Goal: Task Accomplishment & Management: Use online tool/utility

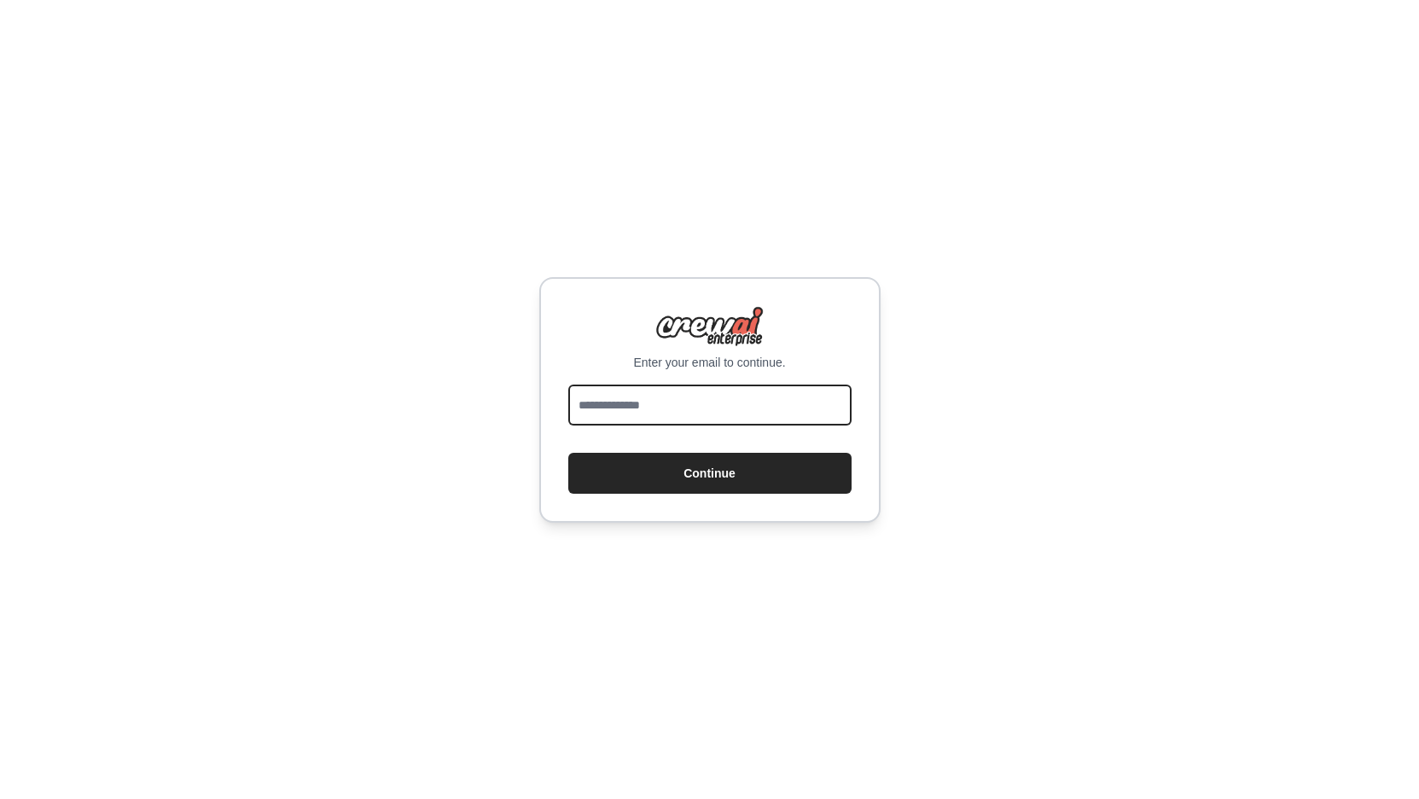
click at [618, 411] on input "email" at bounding box center [709, 405] width 283 height 41
type input "**********"
click at [568, 453] on button "Continue" at bounding box center [709, 473] width 283 height 41
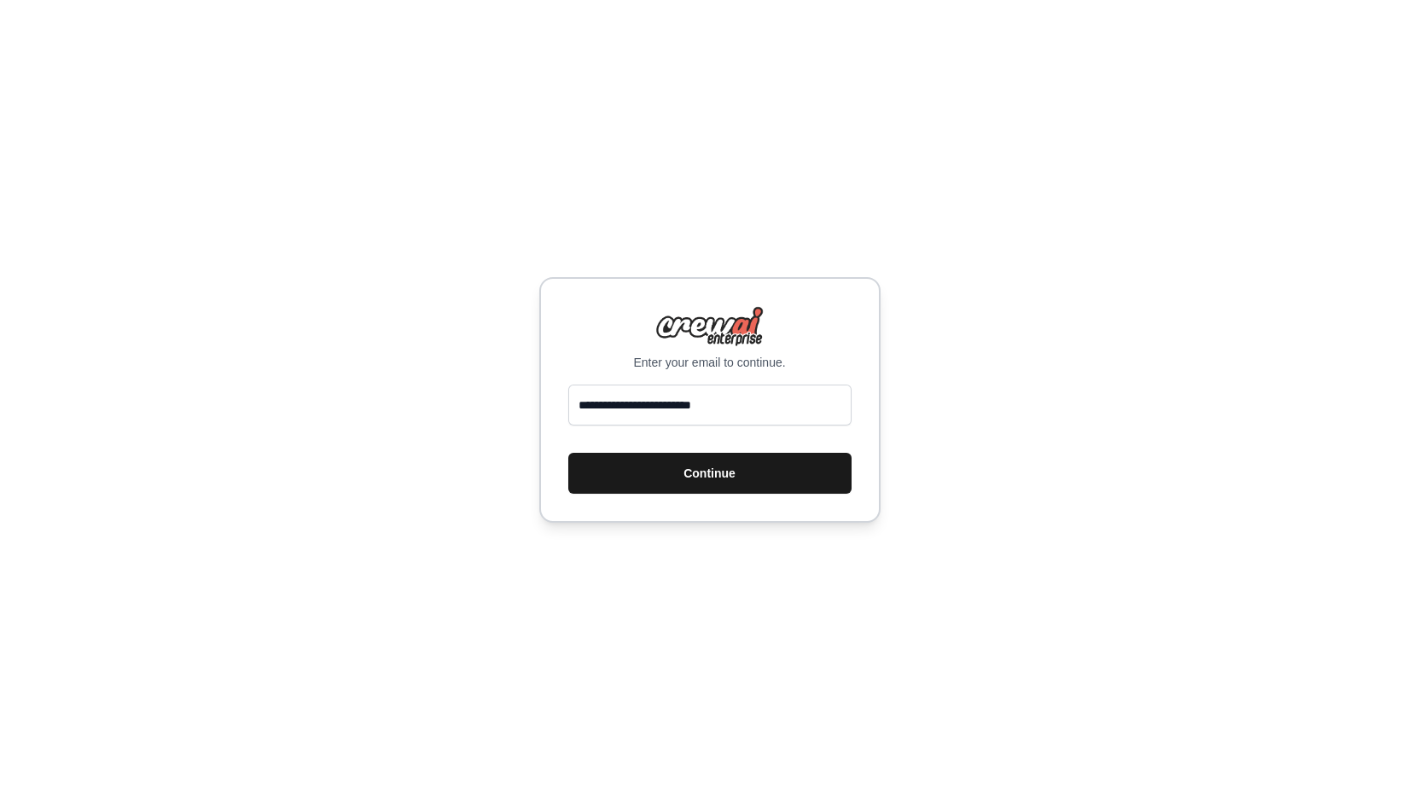
click at [664, 478] on button "Continue" at bounding box center [709, 473] width 283 height 41
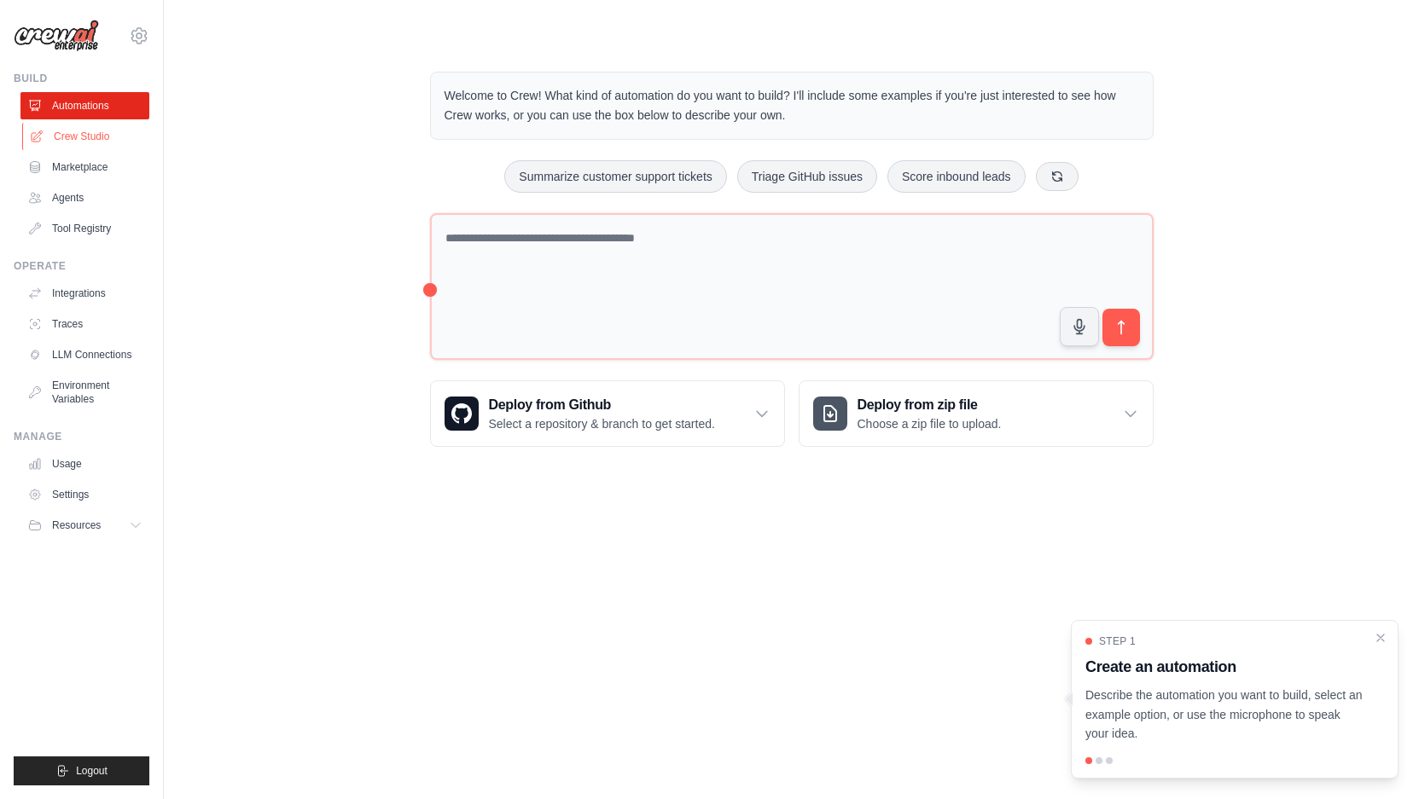
click at [97, 131] on link "Crew Studio" at bounding box center [86, 136] width 129 height 27
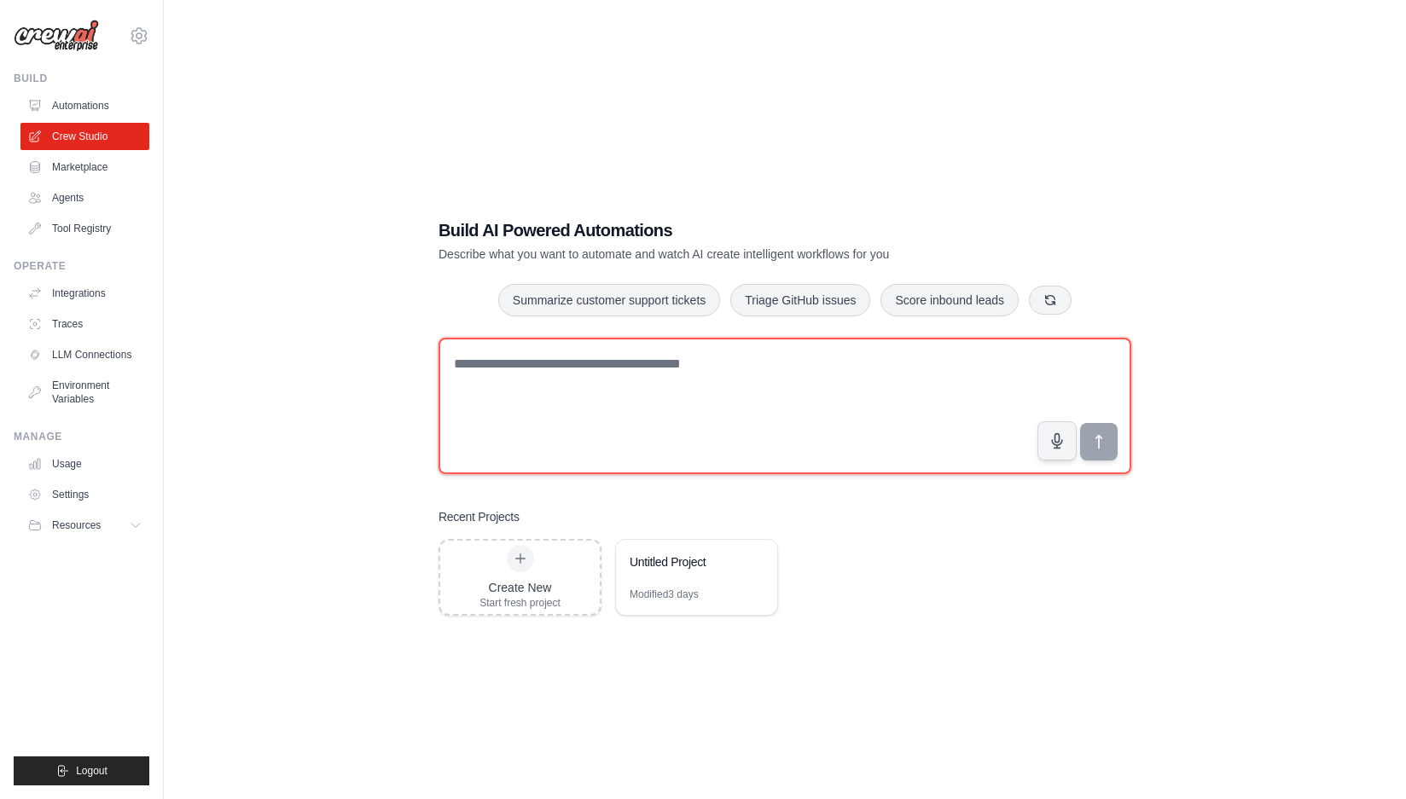
click at [543, 403] on textarea at bounding box center [784, 406] width 693 height 136
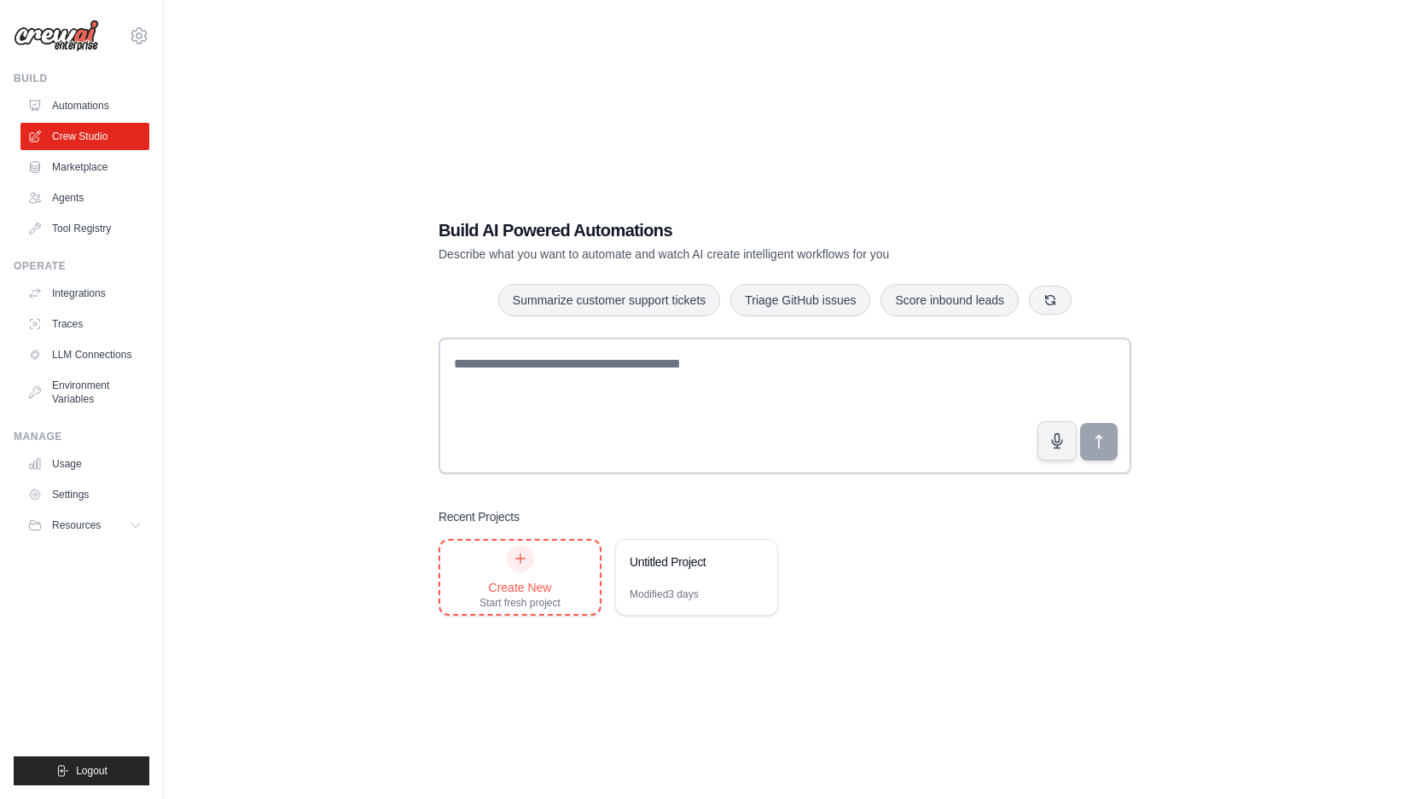
click at [566, 583] on div "Create New Start fresh project" at bounding box center [520, 577] width 160 height 73
click at [70, 184] on link "Agents" at bounding box center [86, 197] width 129 height 27
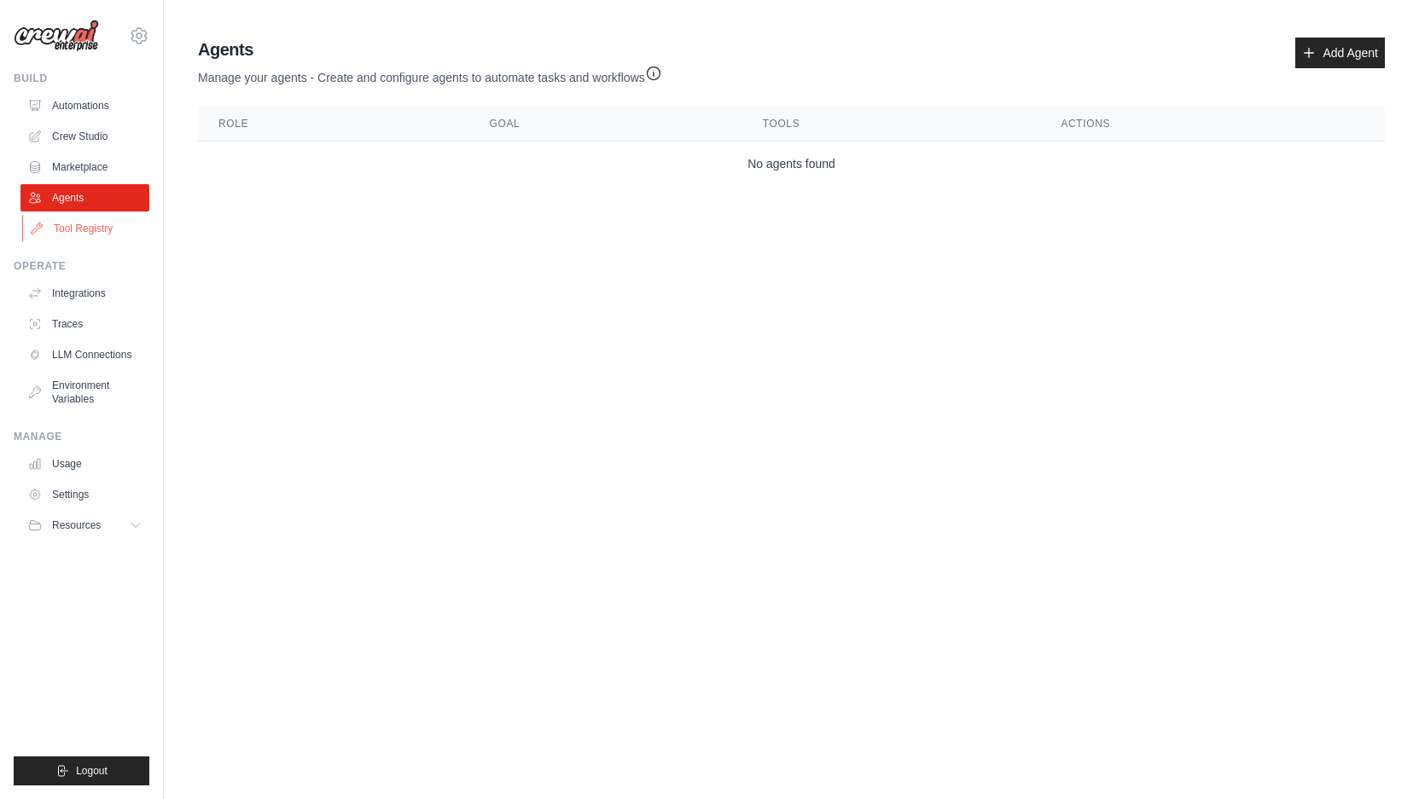
click at [96, 230] on link "Tool Registry" at bounding box center [86, 228] width 129 height 27
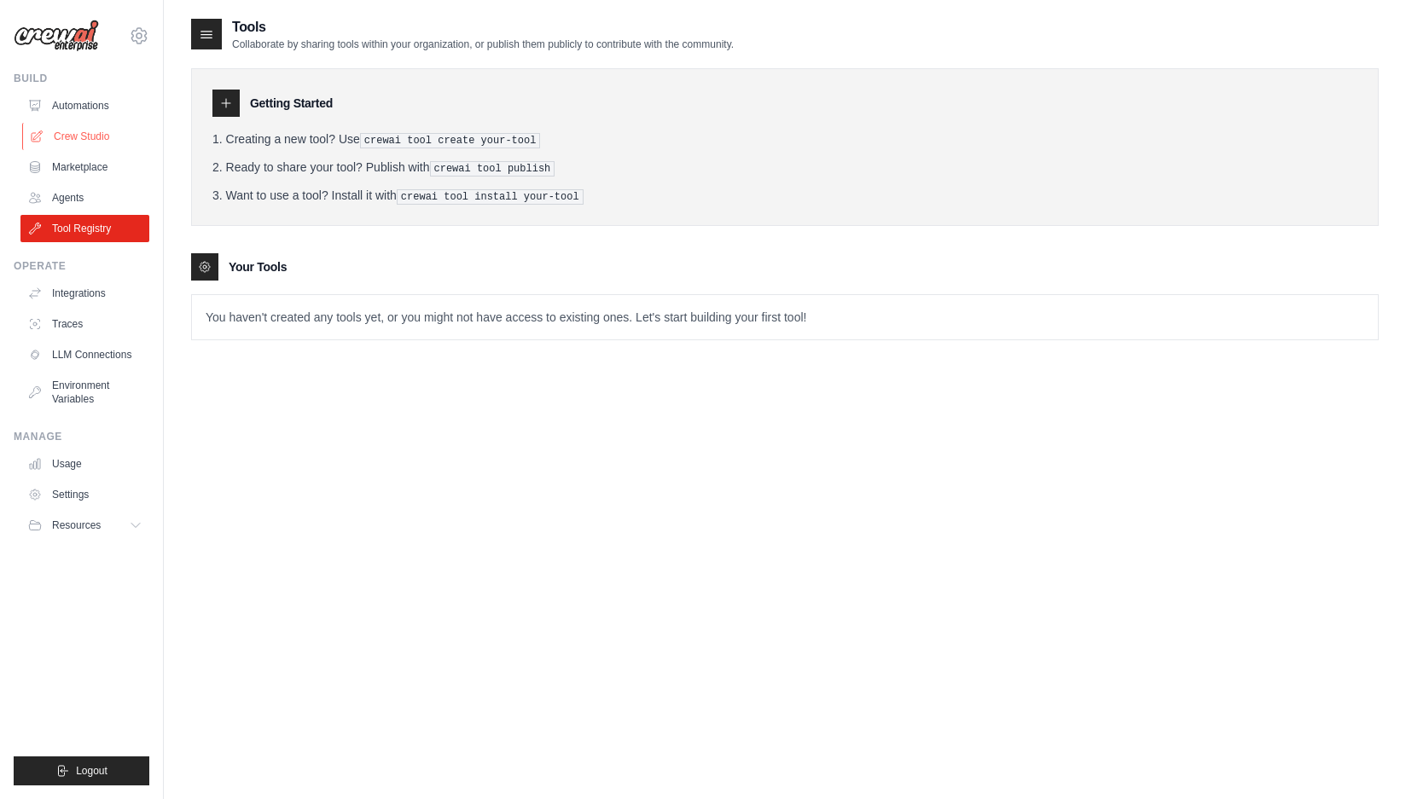
click at [42, 134] on icon at bounding box center [37, 137] width 14 height 14
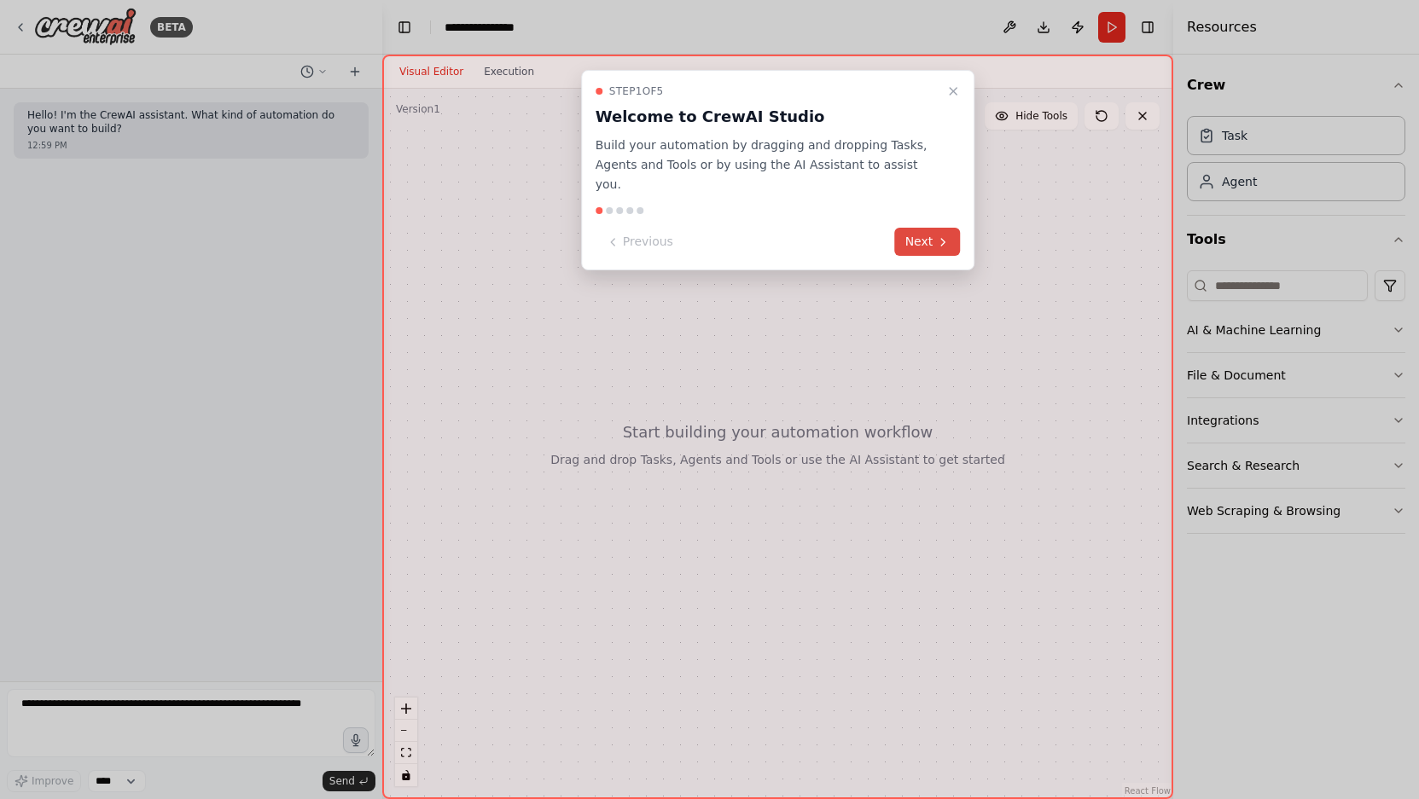
click at [935, 228] on button "Next" at bounding box center [928, 242] width 66 height 28
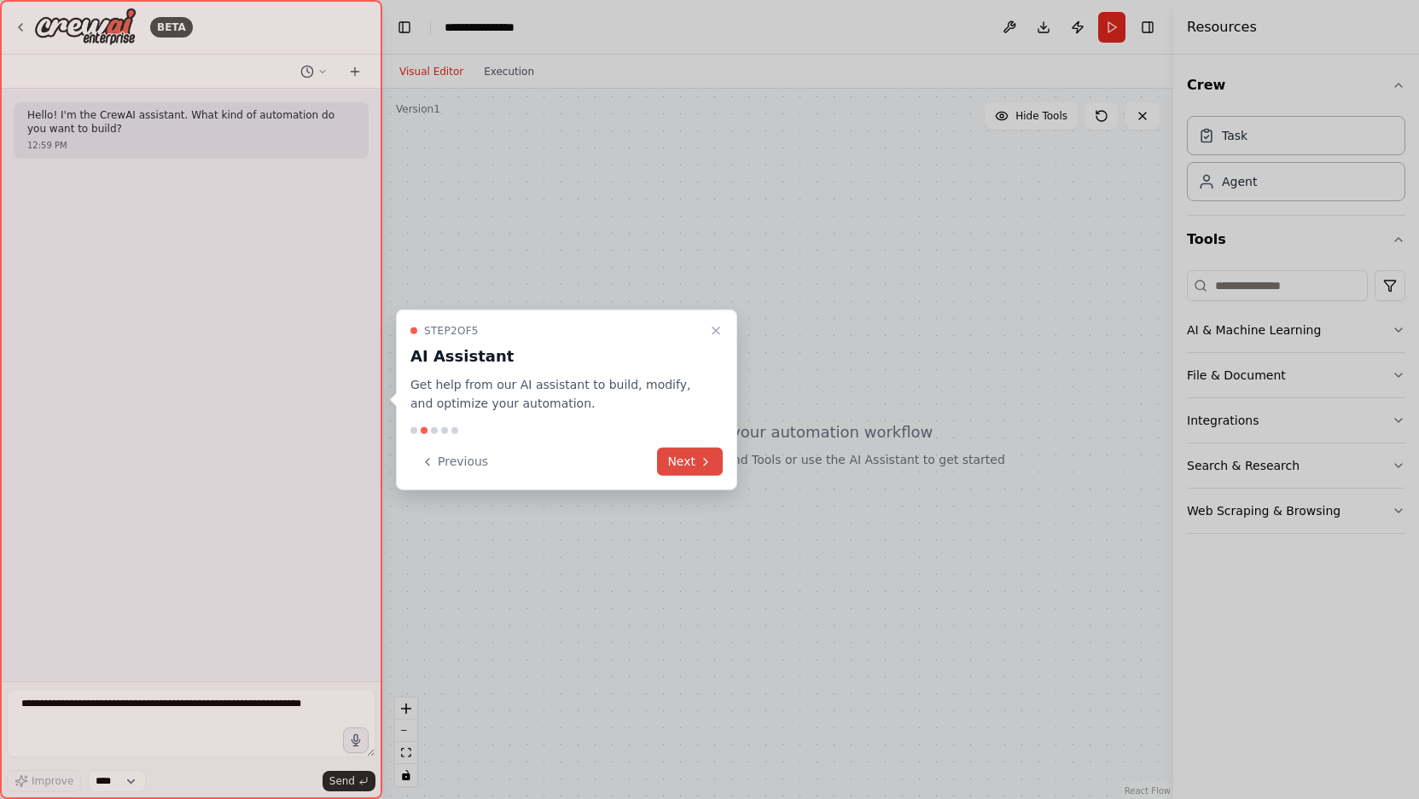
click at [710, 460] on icon at bounding box center [706, 462] width 14 height 14
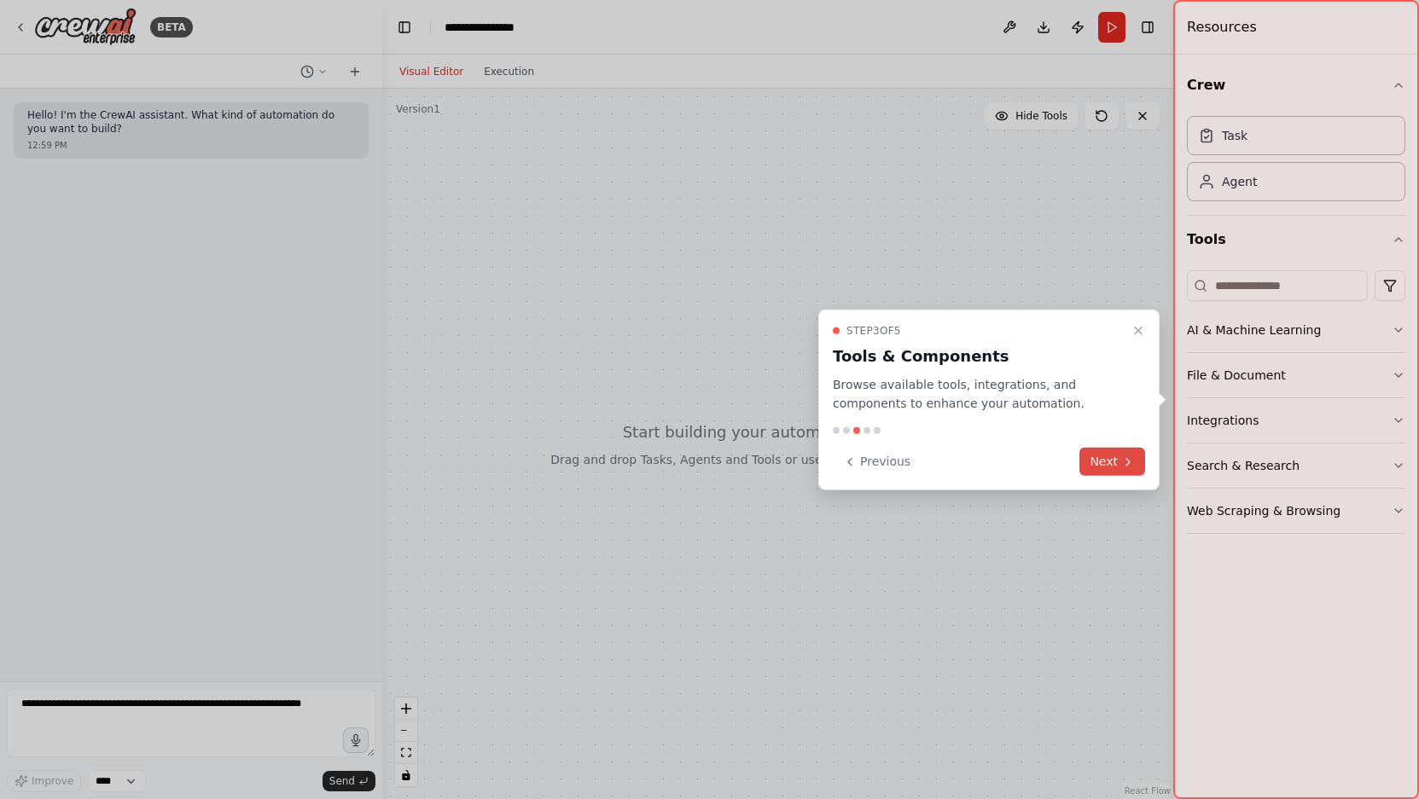
click at [1092, 470] on button "Next" at bounding box center [1112, 462] width 66 height 28
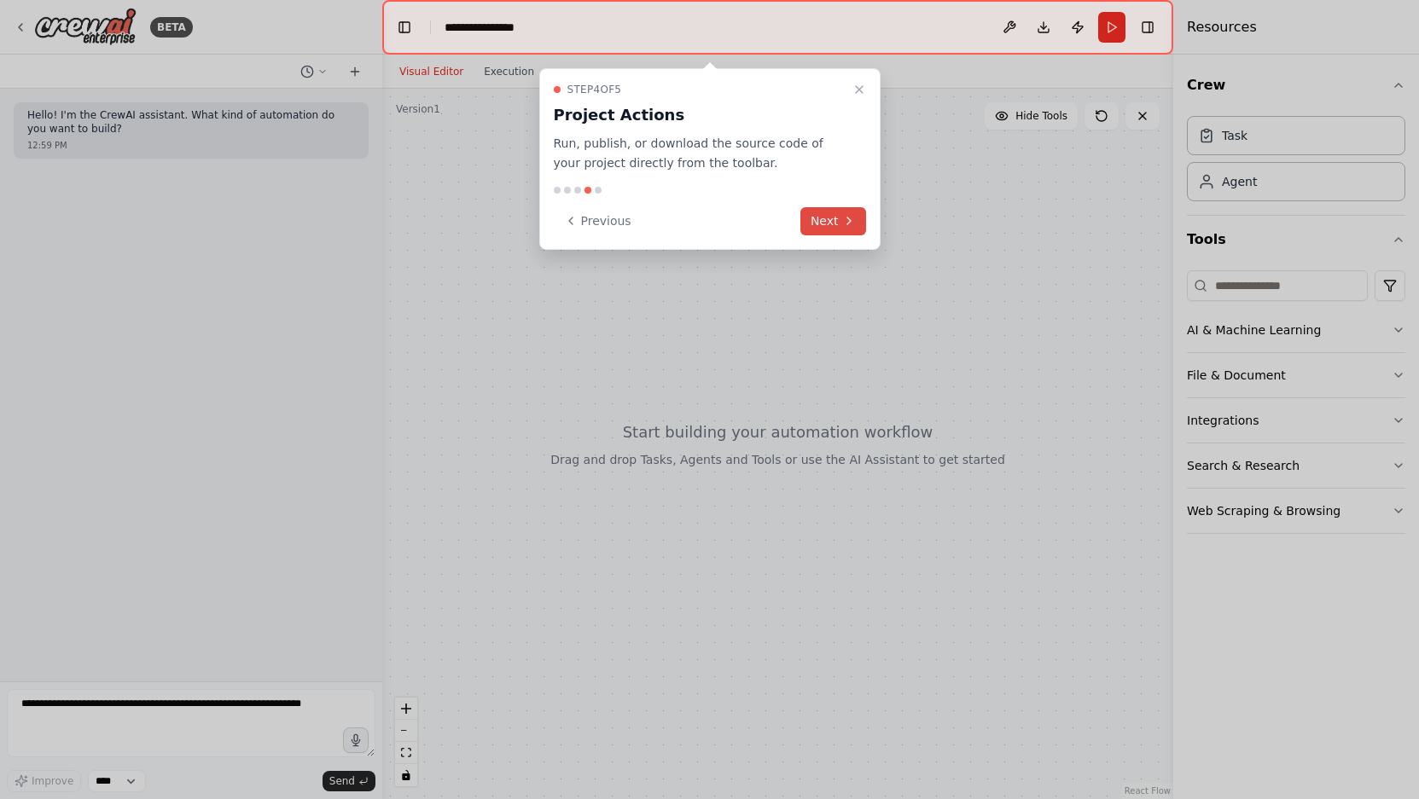
click at [833, 221] on button "Next" at bounding box center [833, 221] width 66 height 28
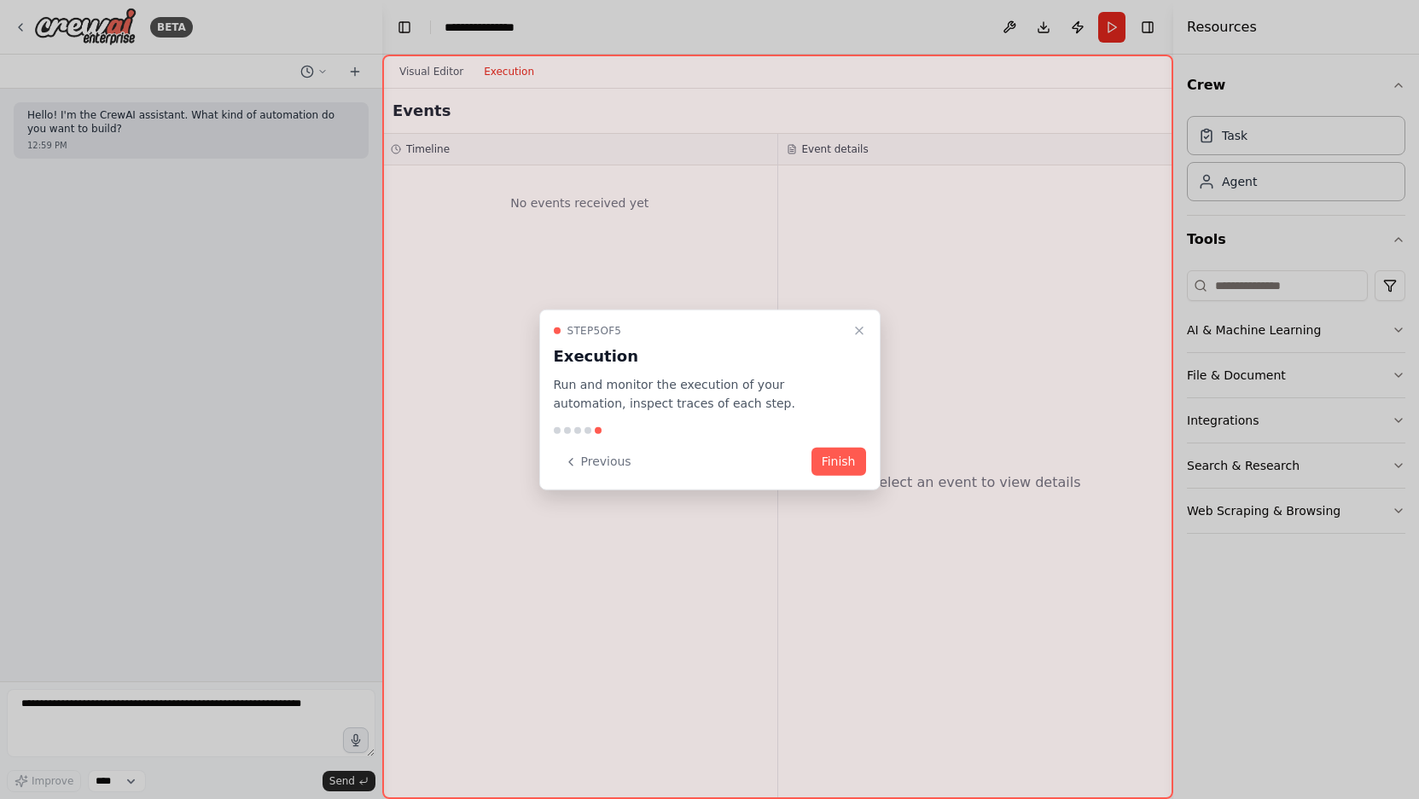
click at [1003, 394] on div at bounding box center [777, 427] width 791 height 745
click at [826, 460] on button "Finish" at bounding box center [838, 462] width 55 height 28
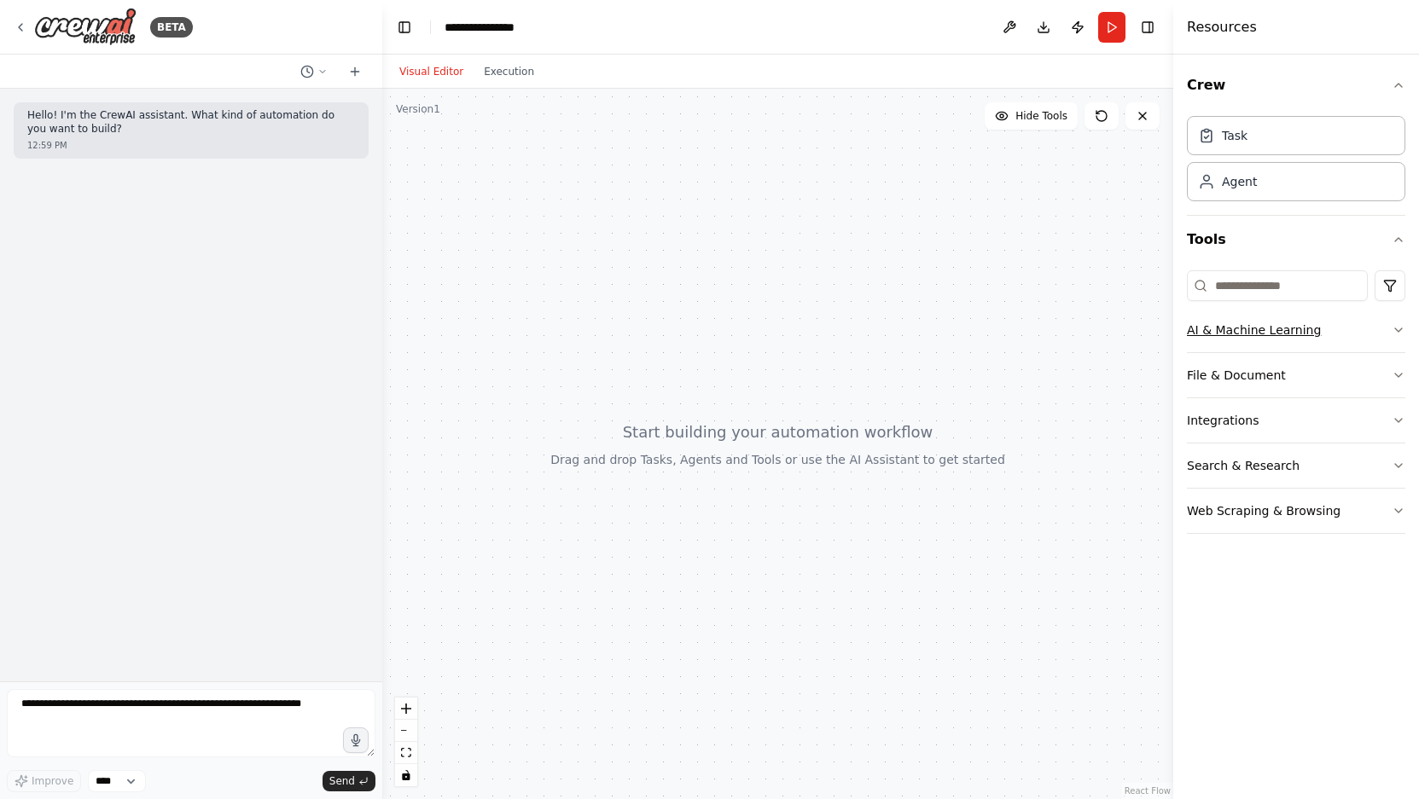
click at [1230, 347] on button "AI & Machine Learning" at bounding box center [1296, 330] width 218 height 44
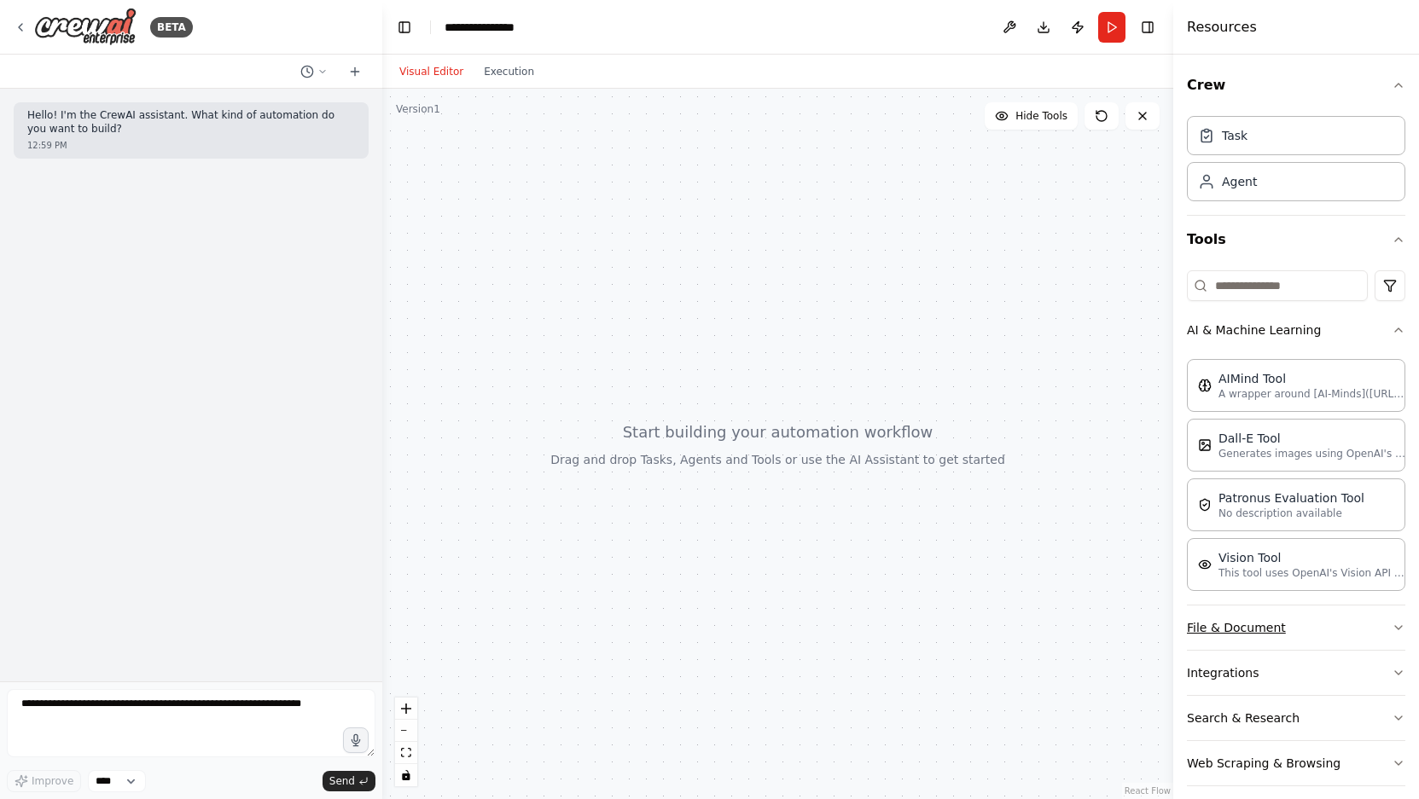
click at [1242, 630] on button "File & Document" at bounding box center [1296, 628] width 218 height 44
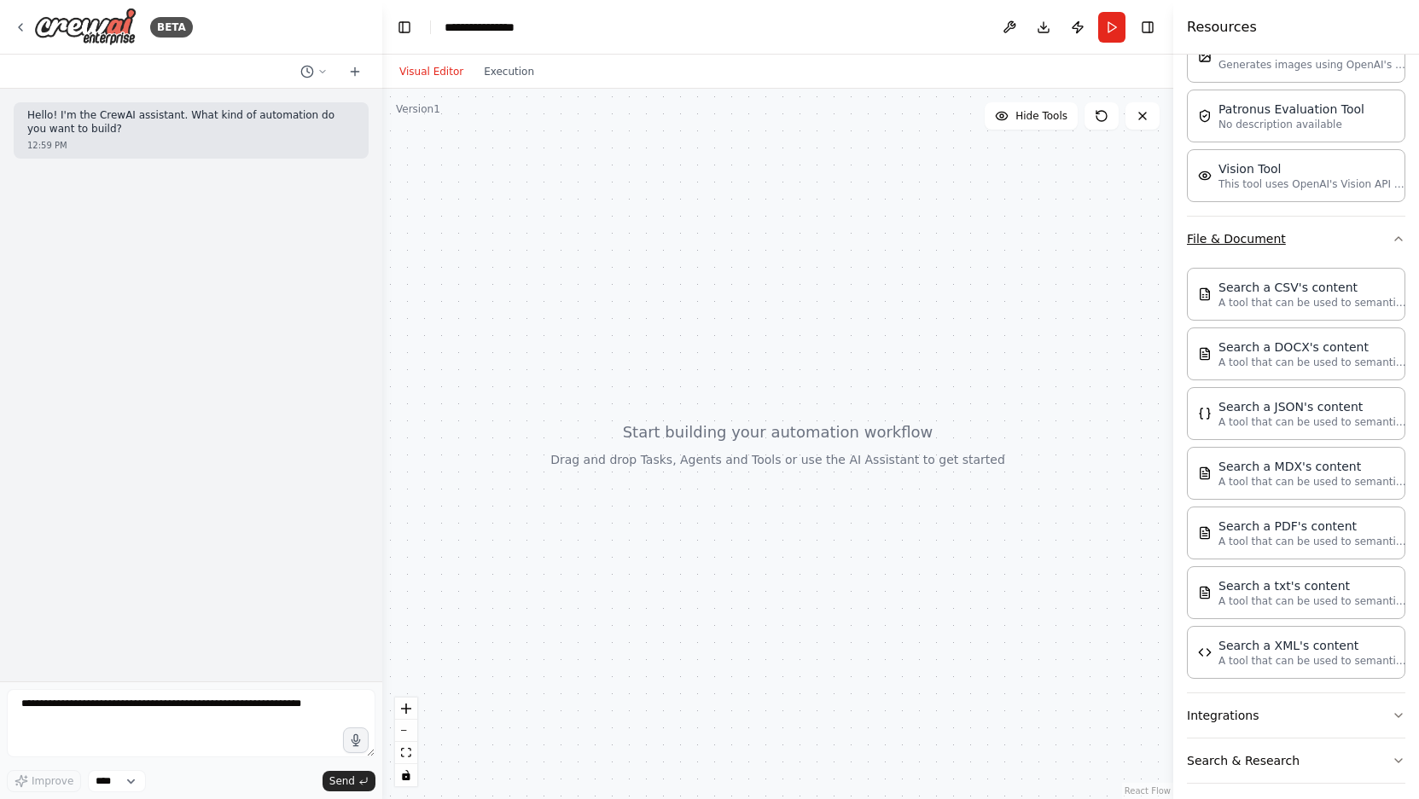
scroll to position [446, 0]
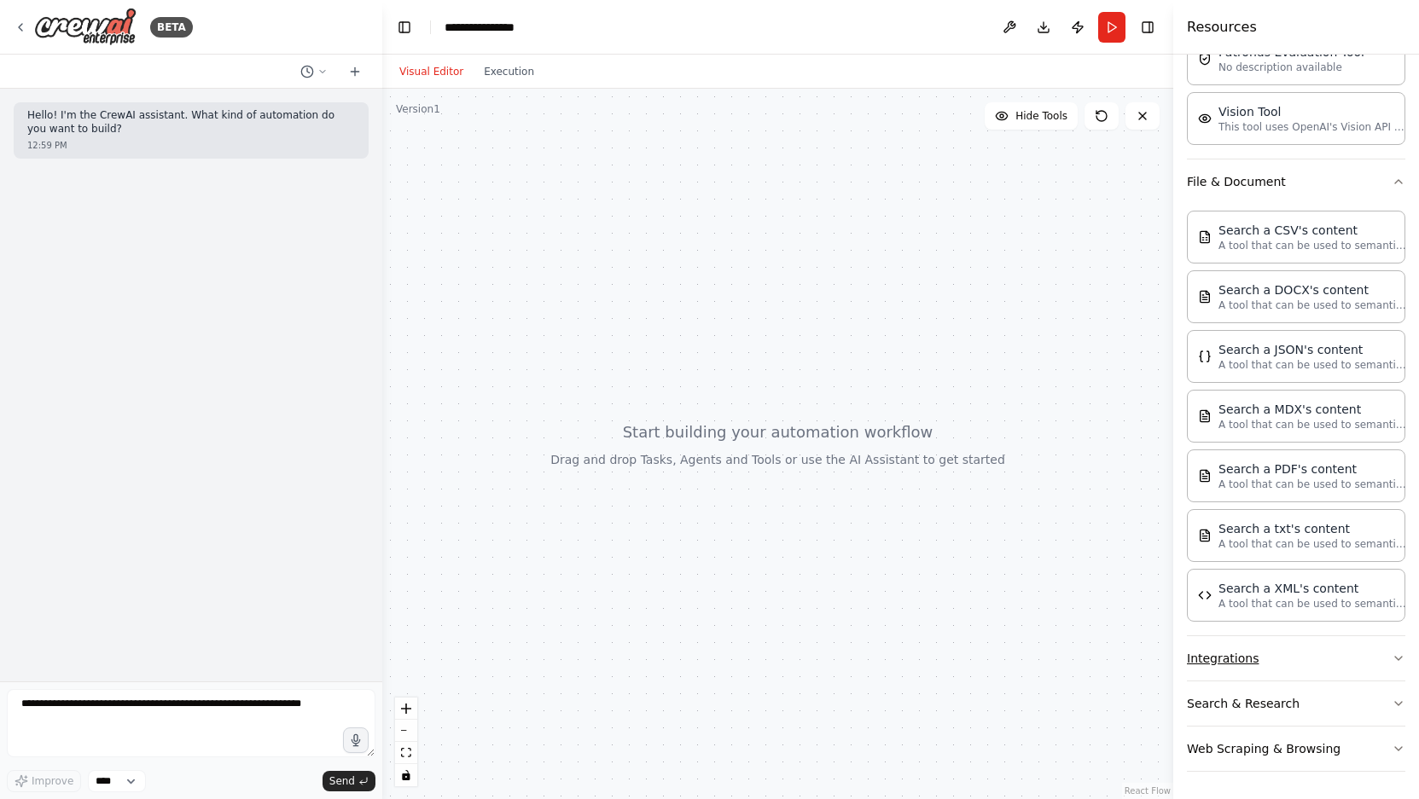
click at [1240, 667] on button "Integrations" at bounding box center [1296, 658] width 218 height 44
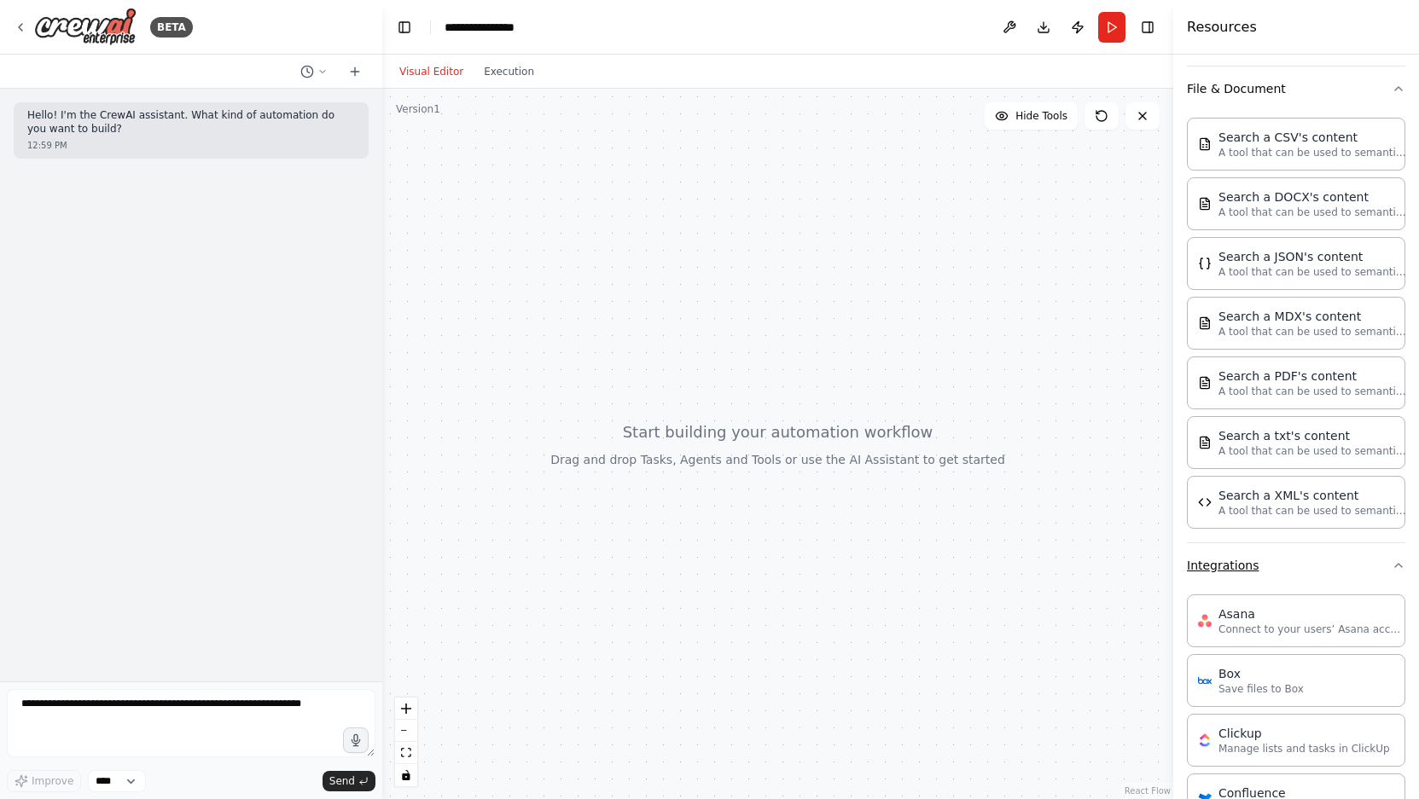
scroll to position [500, 0]
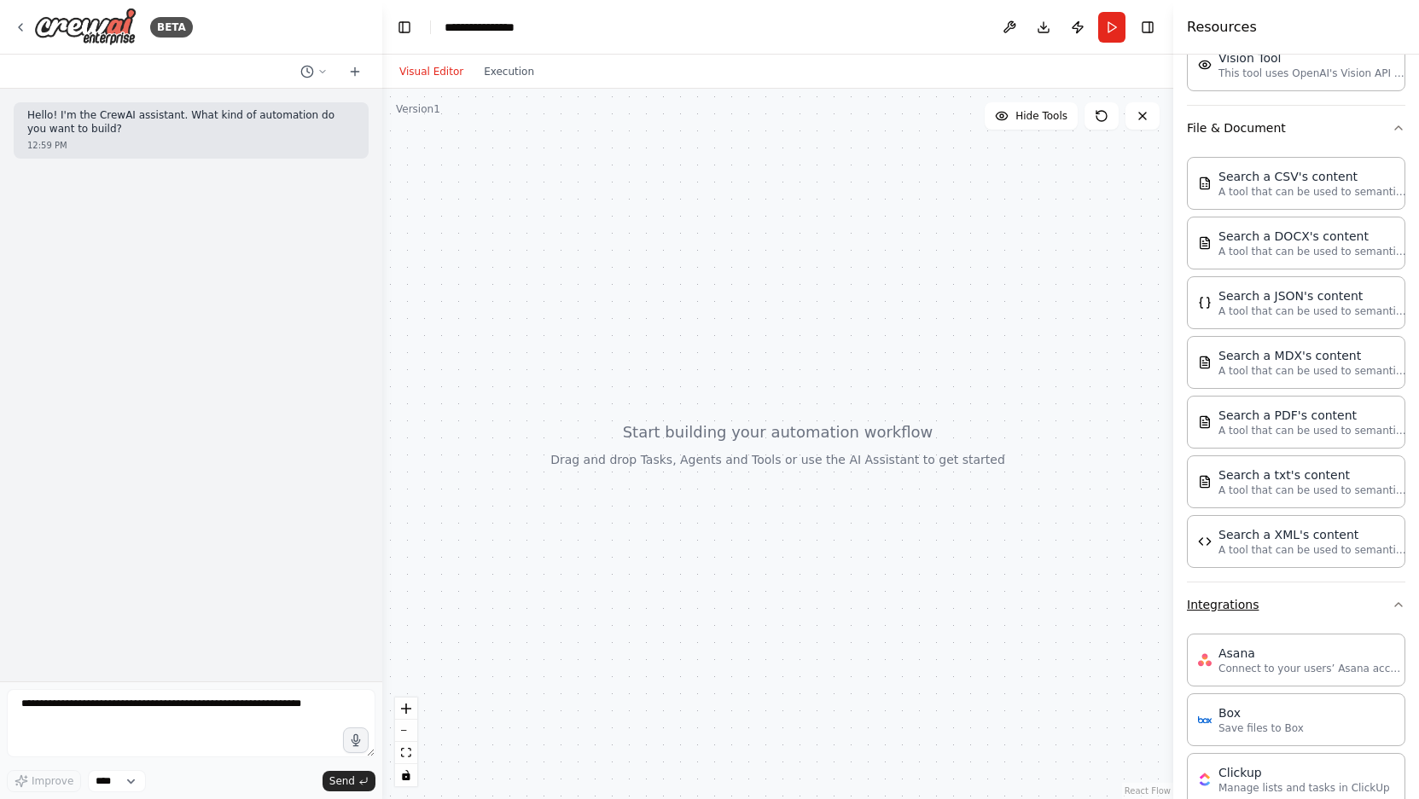
click at [1303, 613] on button "Integrations" at bounding box center [1296, 605] width 218 height 44
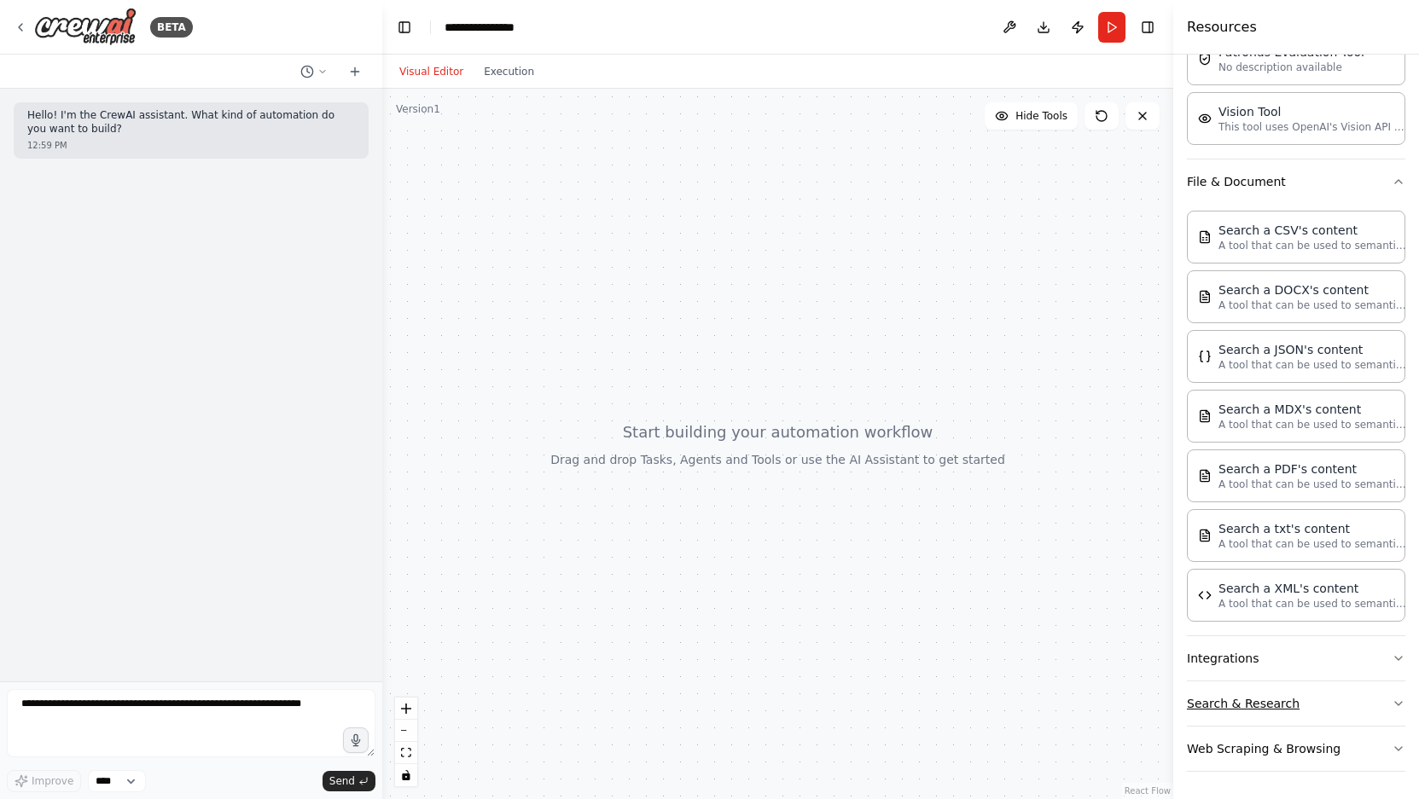
click at [1303, 699] on button "Search & Research" at bounding box center [1296, 704] width 218 height 44
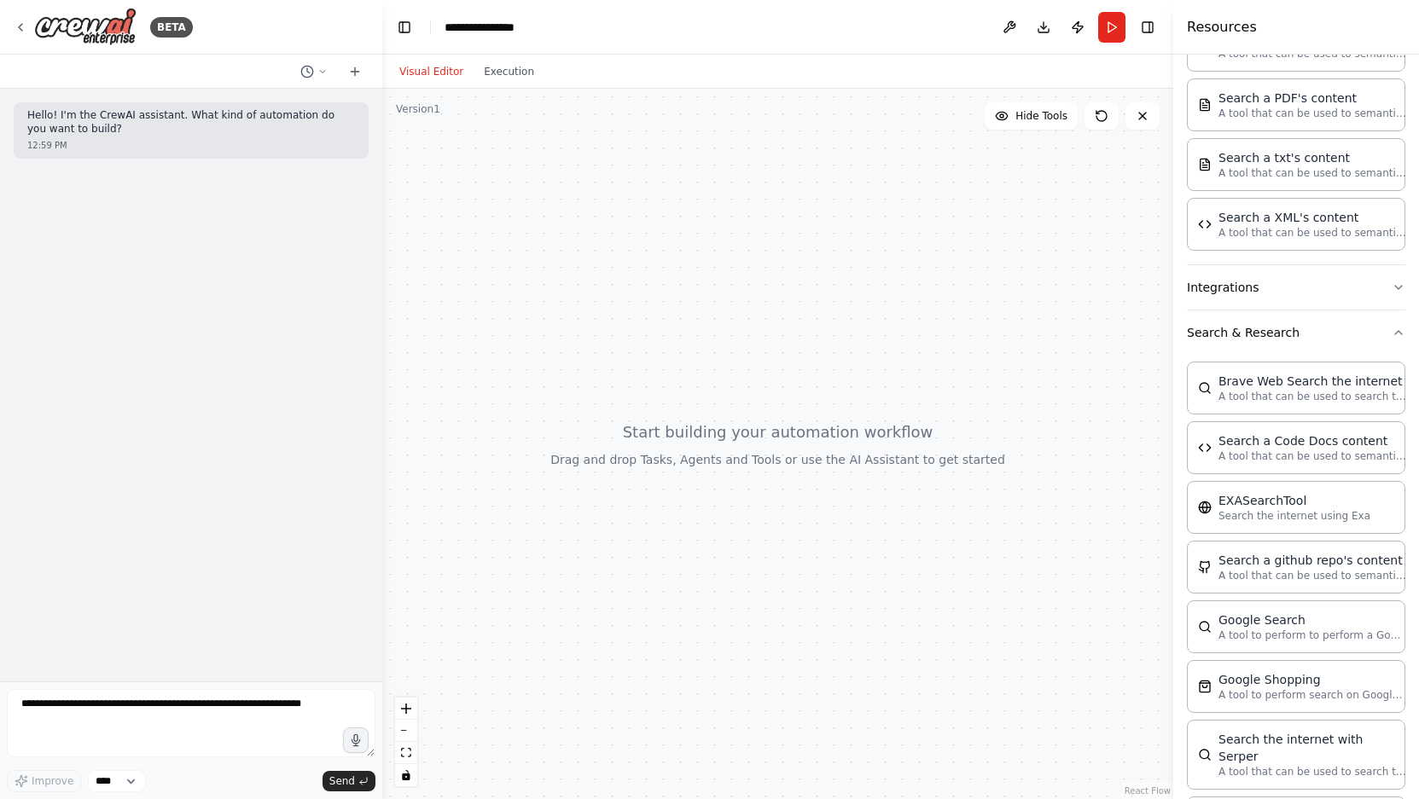
scroll to position [587, 0]
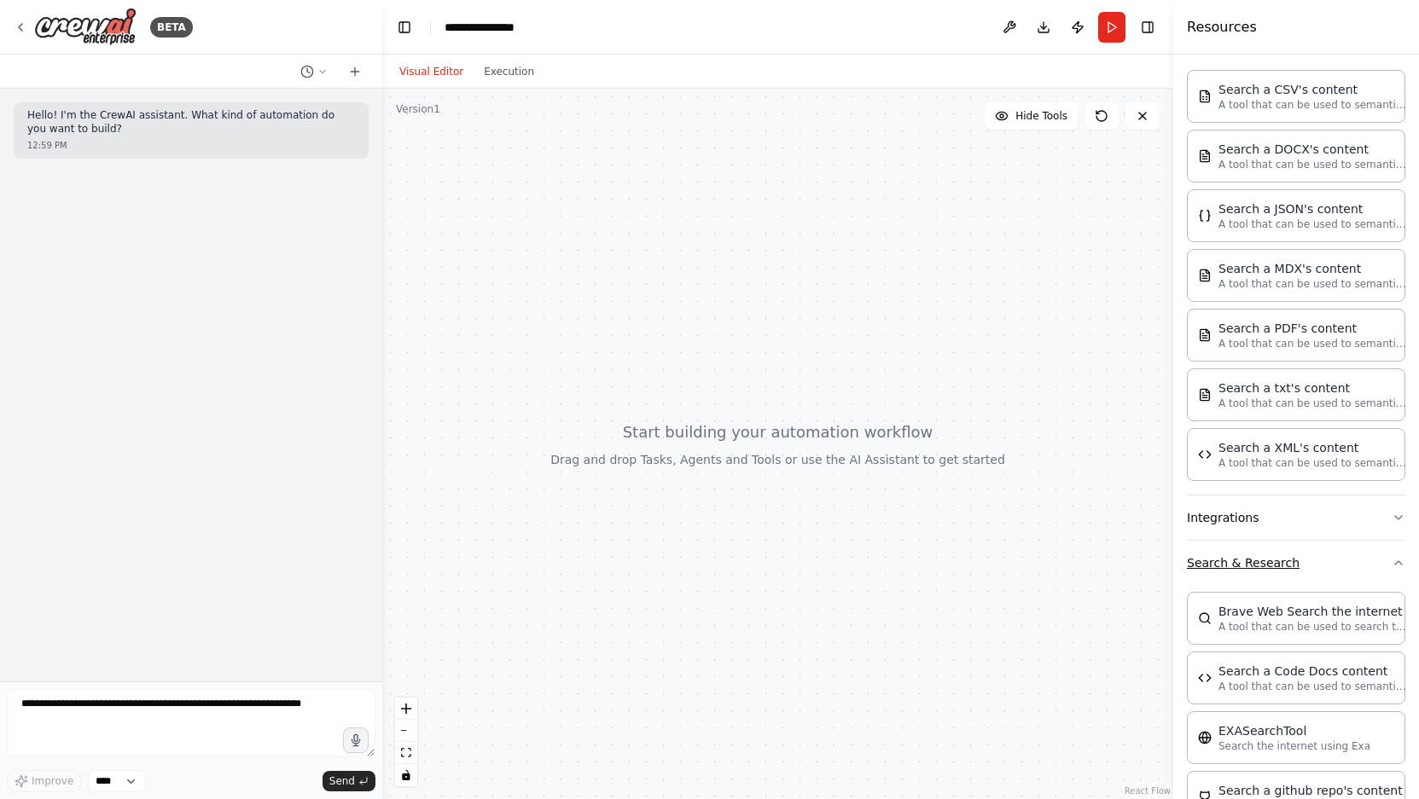
click at [1324, 583] on button "Search & Research" at bounding box center [1296, 563] width 218 height 44
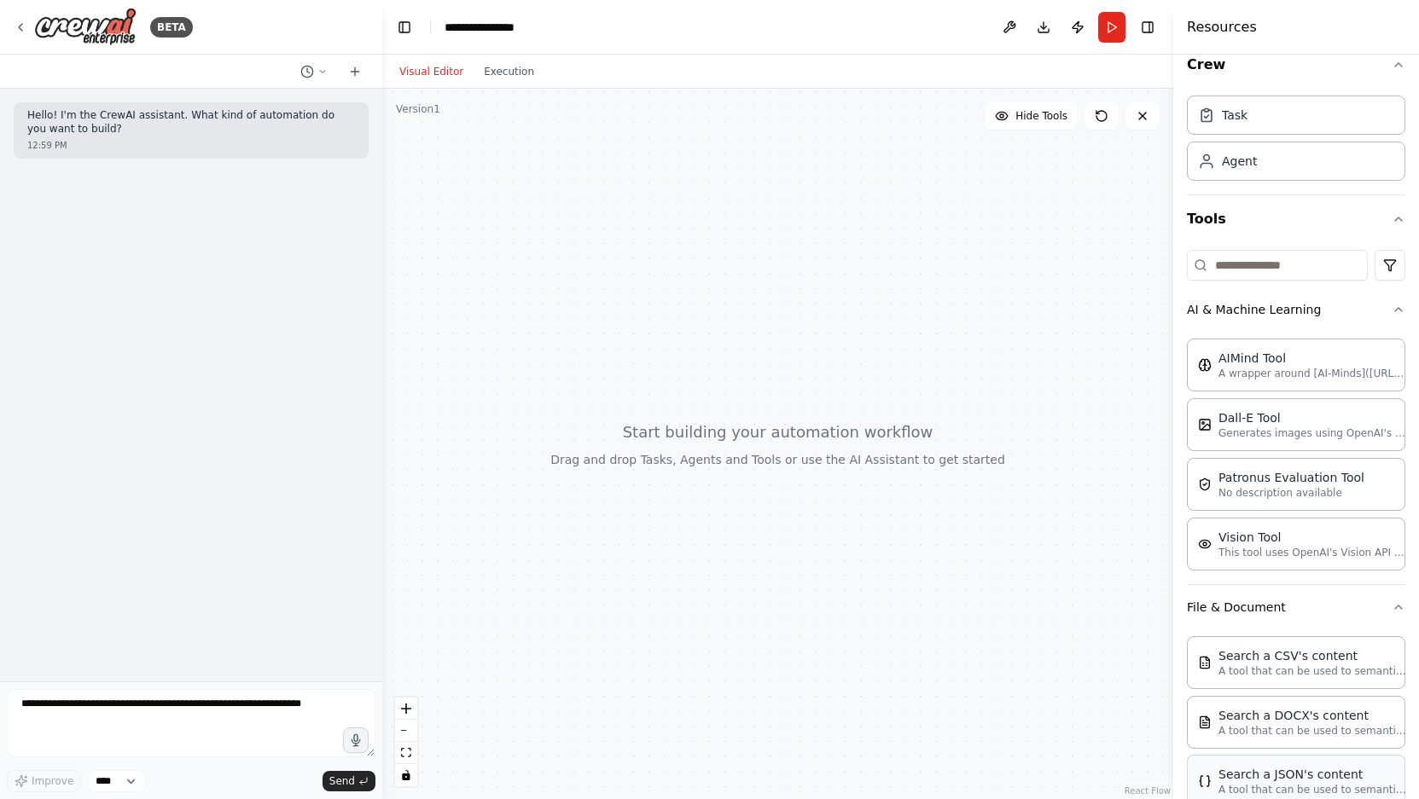
scroll to position [0, 0]
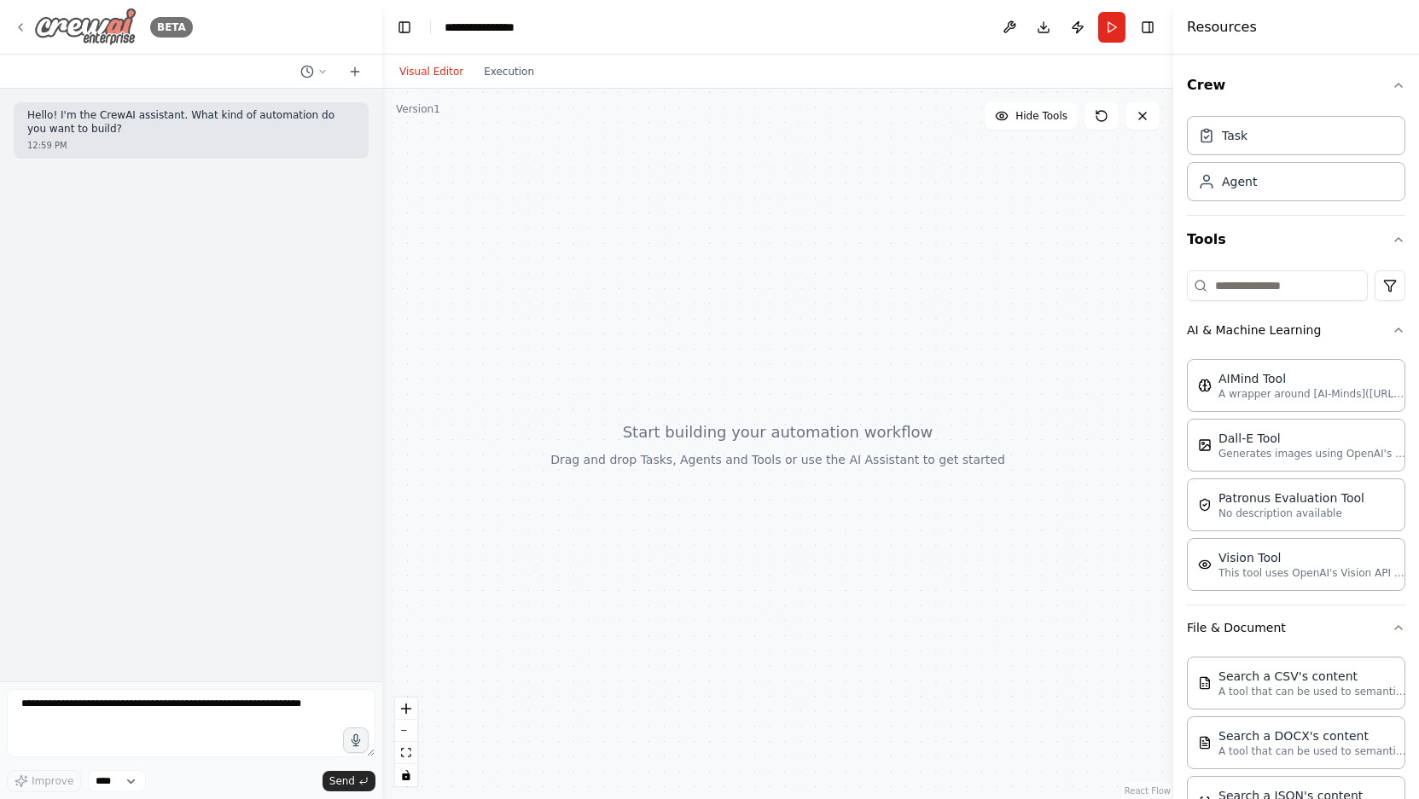
click at [20, 31] on icon at bounding box center [21, 27] width 14 height 14
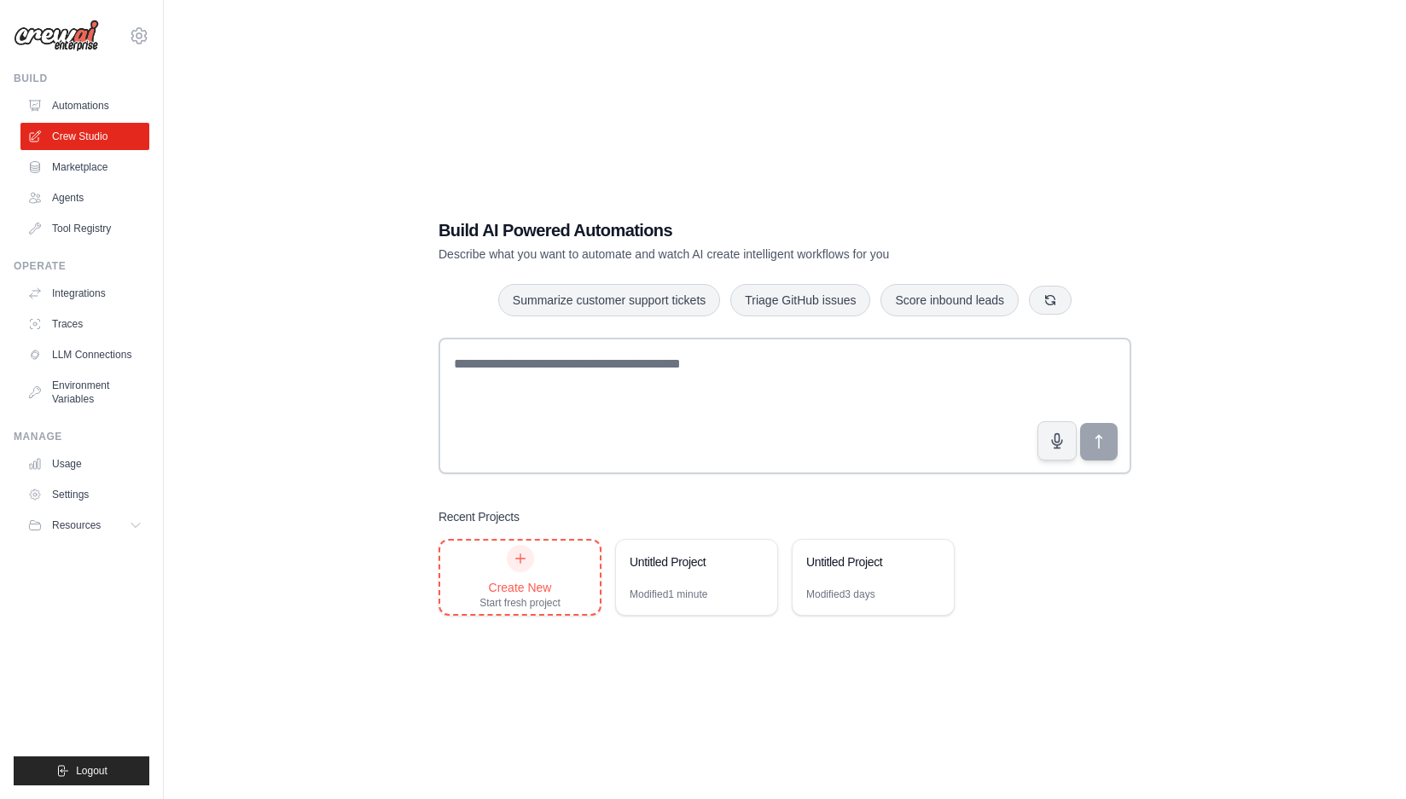
click at [551, 565] on div "Create New Start fresh project" at bounding box center [519, 577] width 81 height 65
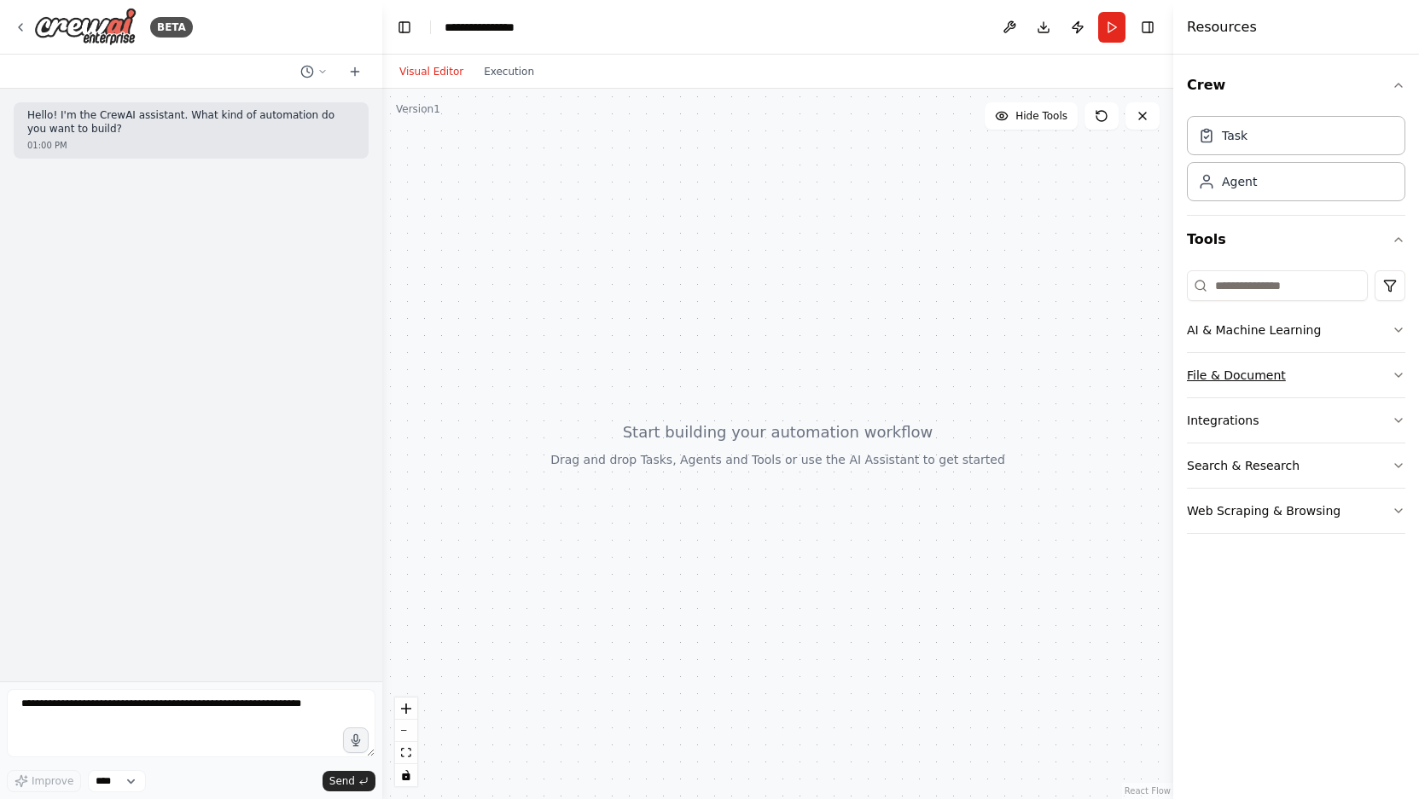
click at [1274, 371] on button "File & Document" at bounding box center [1296, 375] width 218 height 44
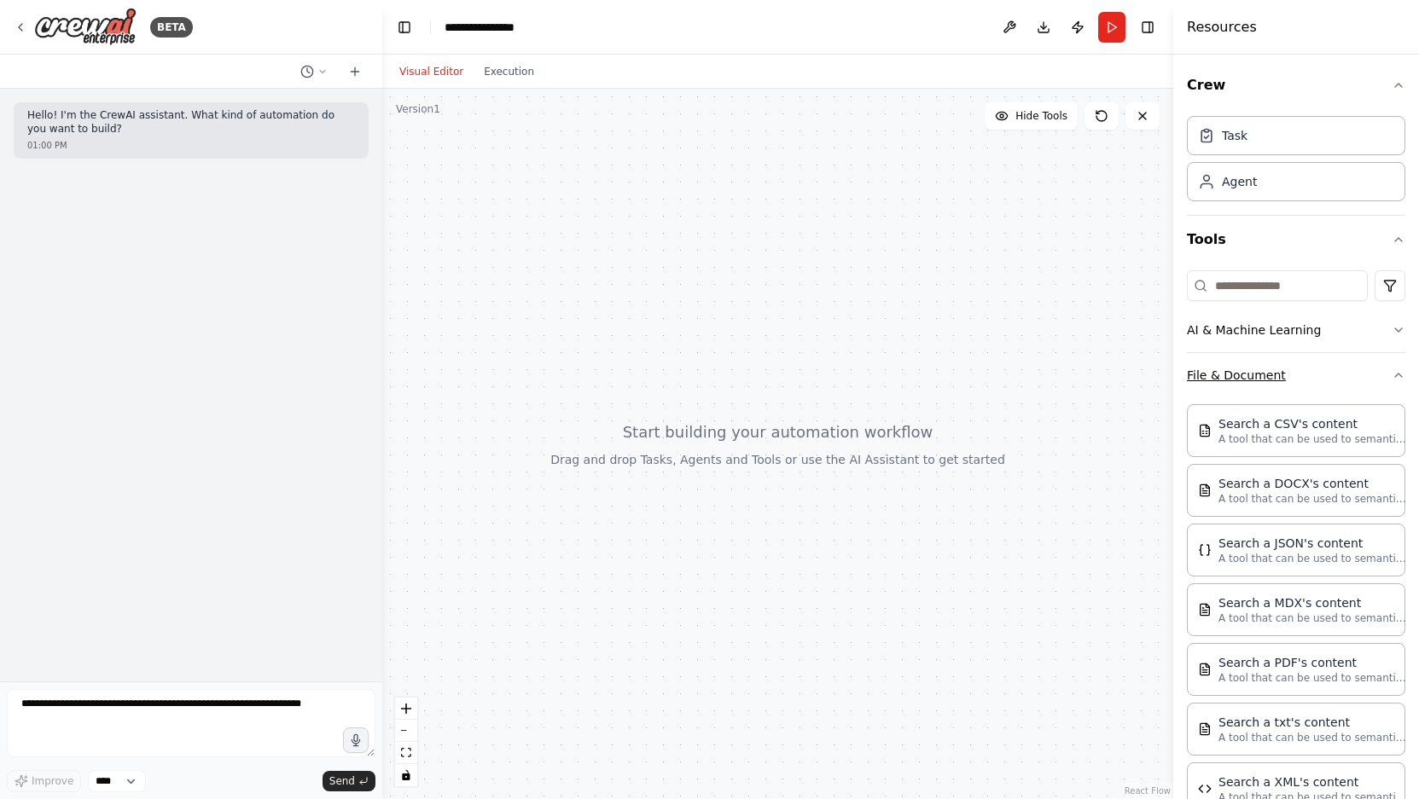
click at [1302, 372] on button "File & Document" at bounding box center [1296, 375] width 218 height 44
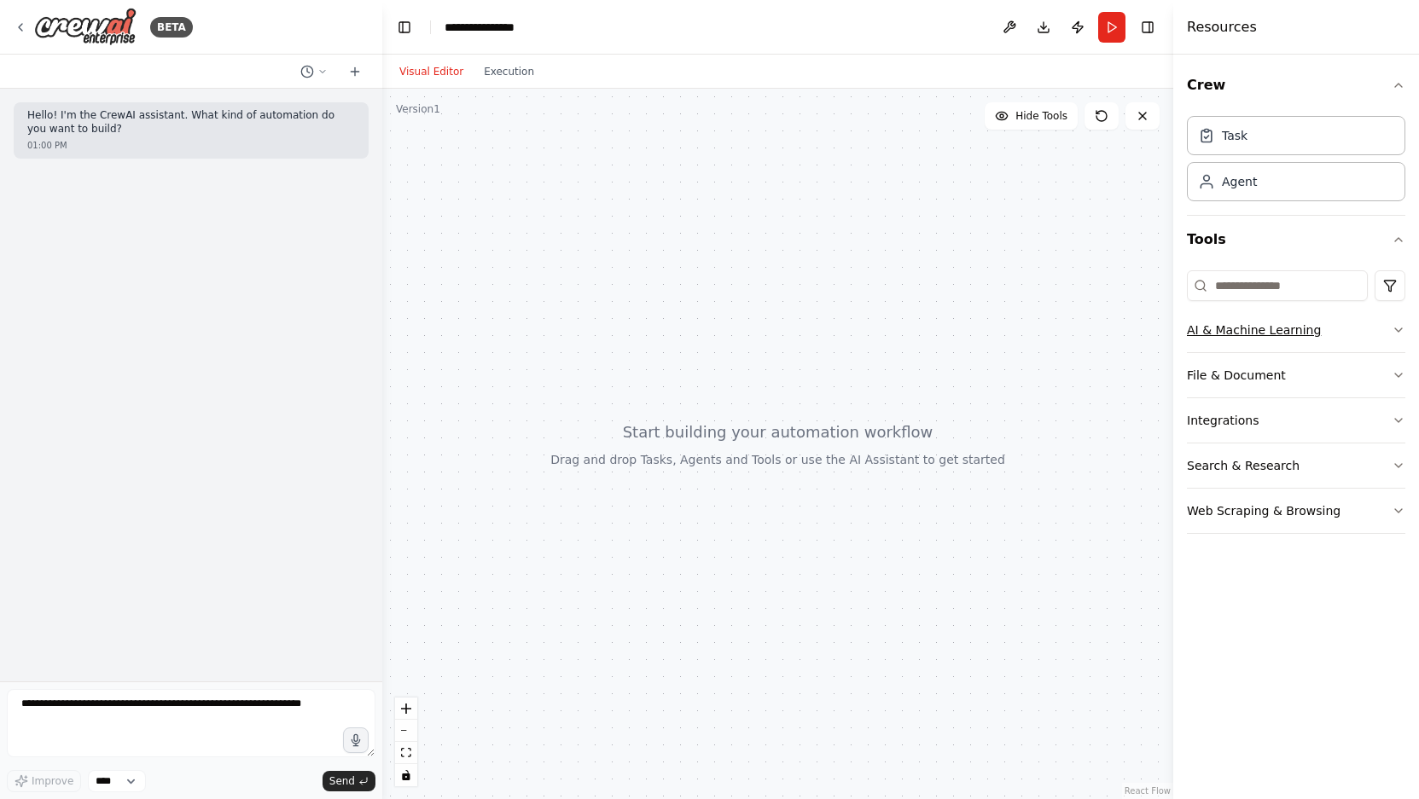
click at [1354, 341] on button "AI & Machine Learning" at bounding box center [1296, 330] width 218 height 44
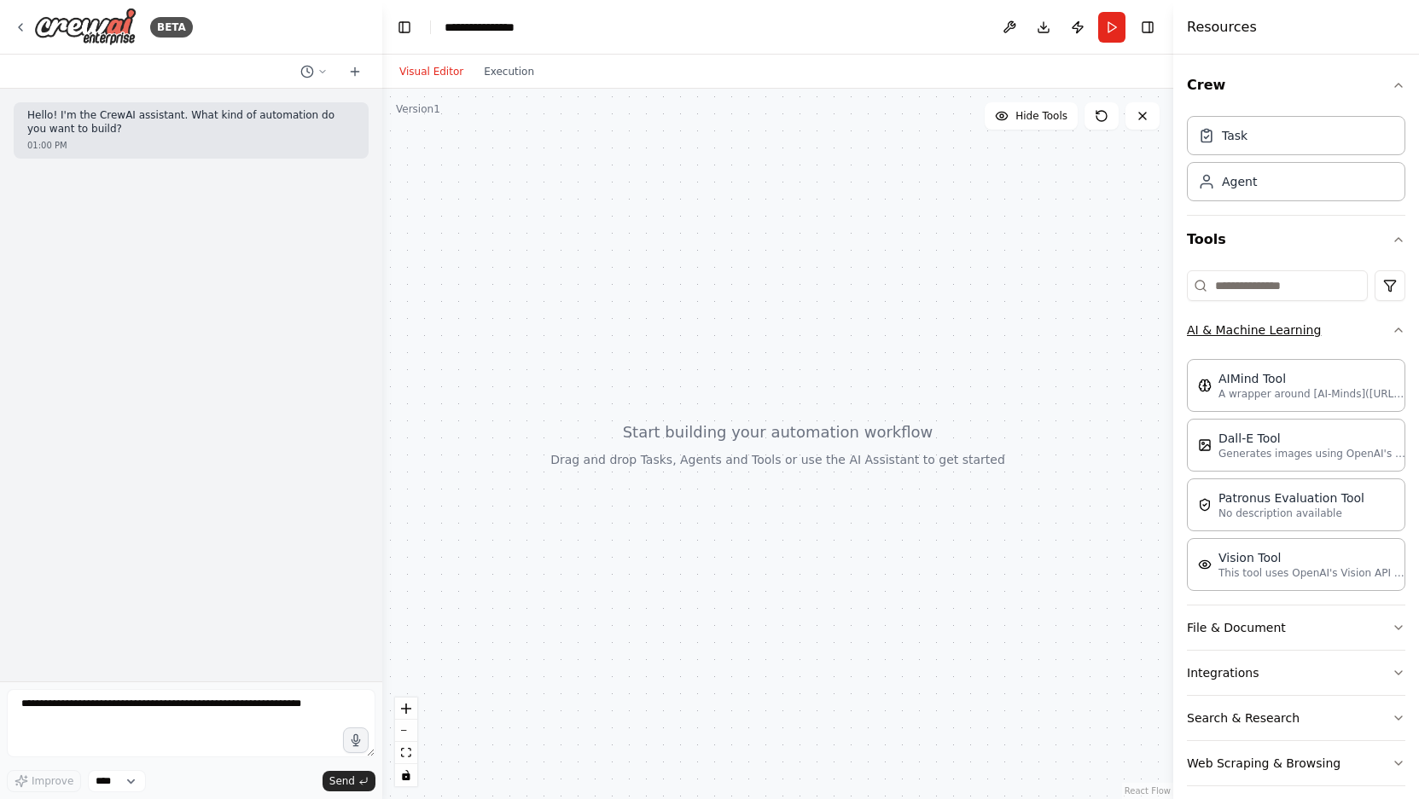
click at [1354, 341] on button "AI & Machine Learning" at bounding box center [1296, 330] width 218 height 44
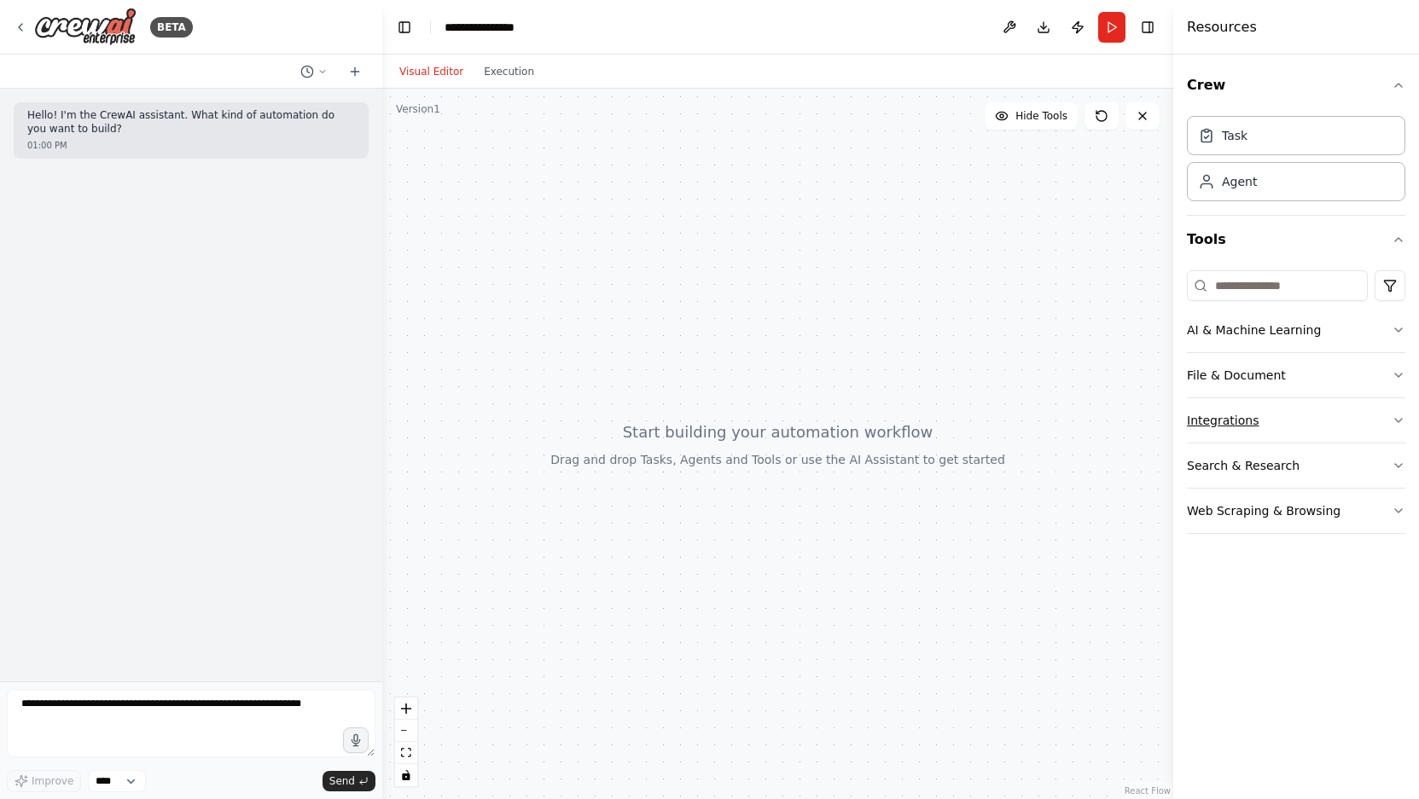
click at [1290, 429] on button "Integrations" at bounding box center [1296, 420] width 218 height 44
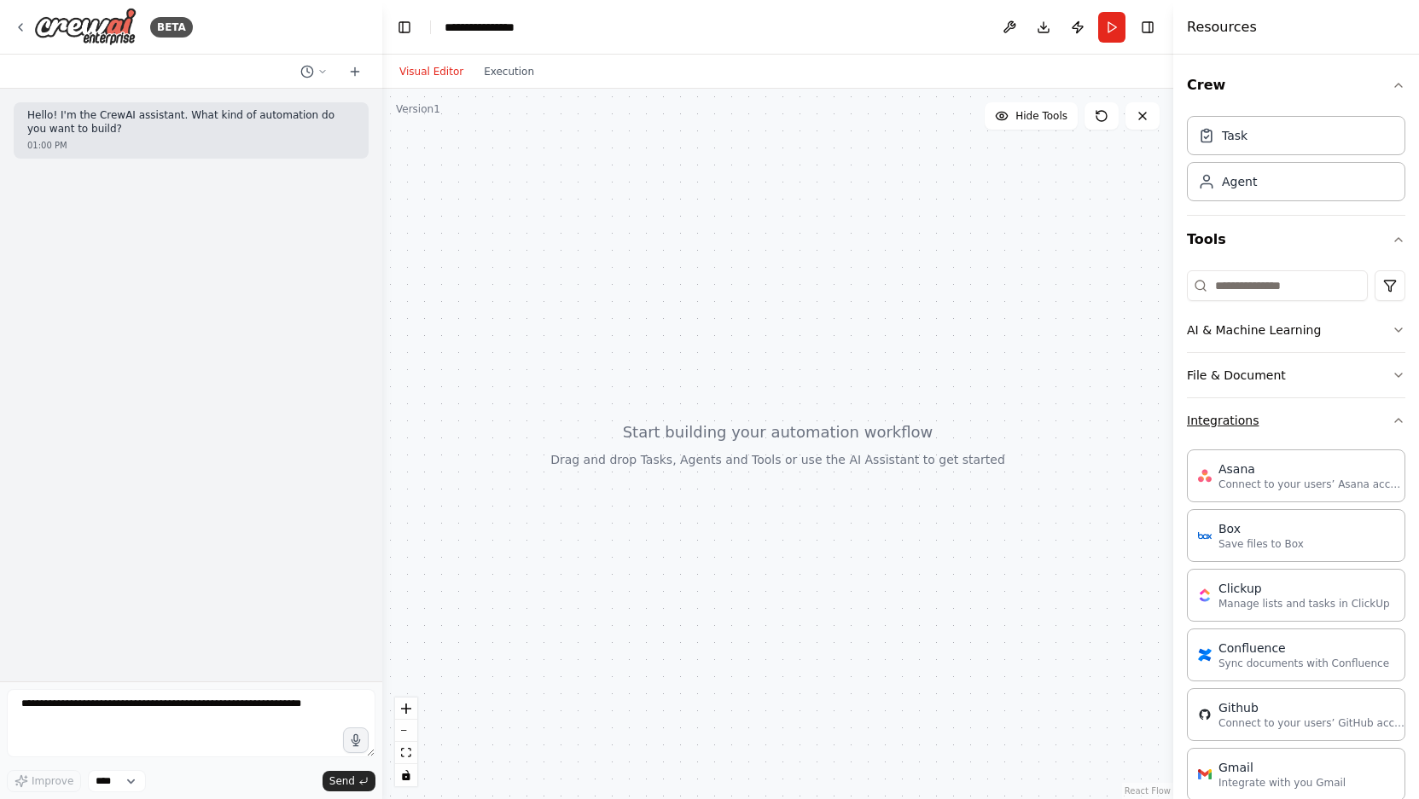
click at [1290, 429] on button "Integrations" at bounding box center [1296, 420] width 218 height 44
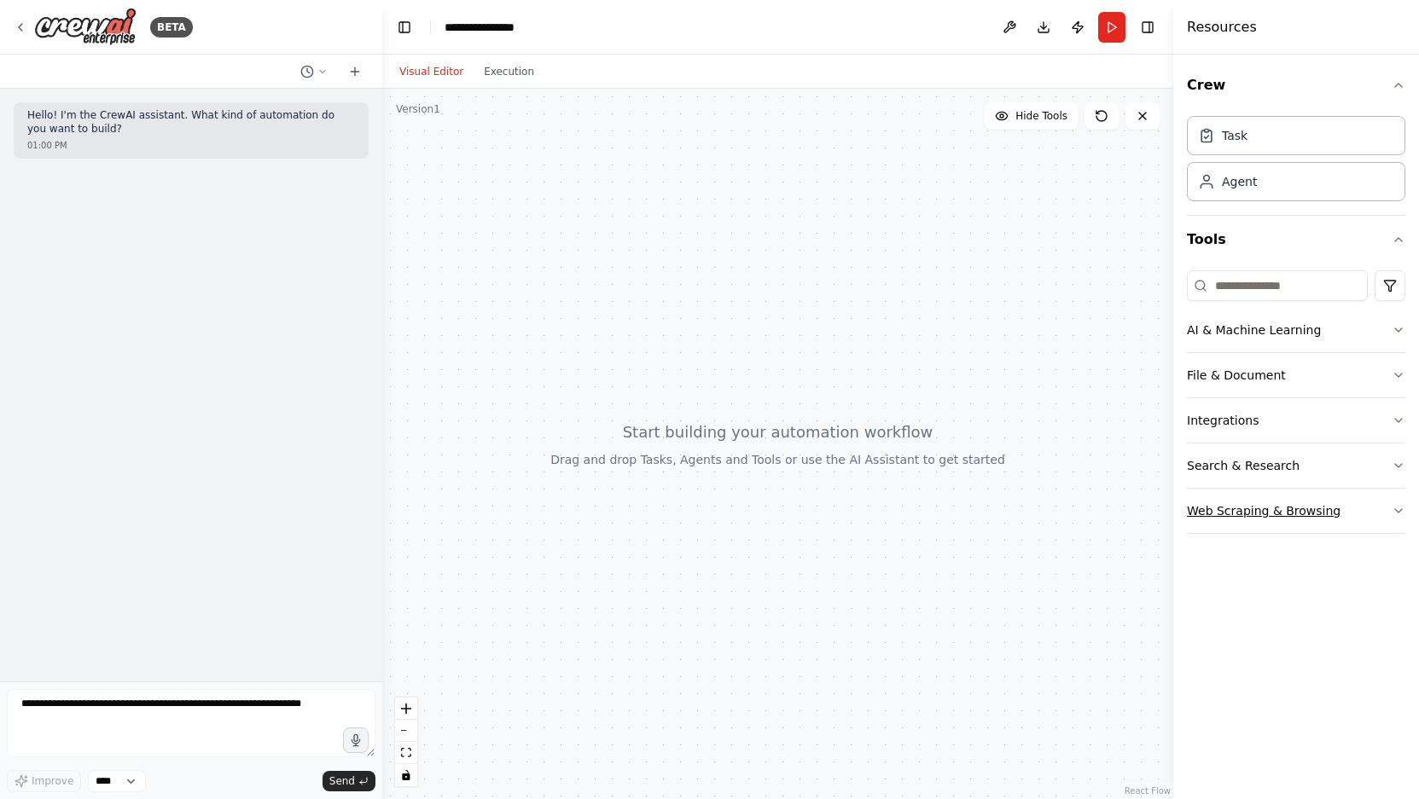
click at [1312, 530] on button "Web Scraping & Browsing" at bounding box center [1296, 511] width 218 height 44
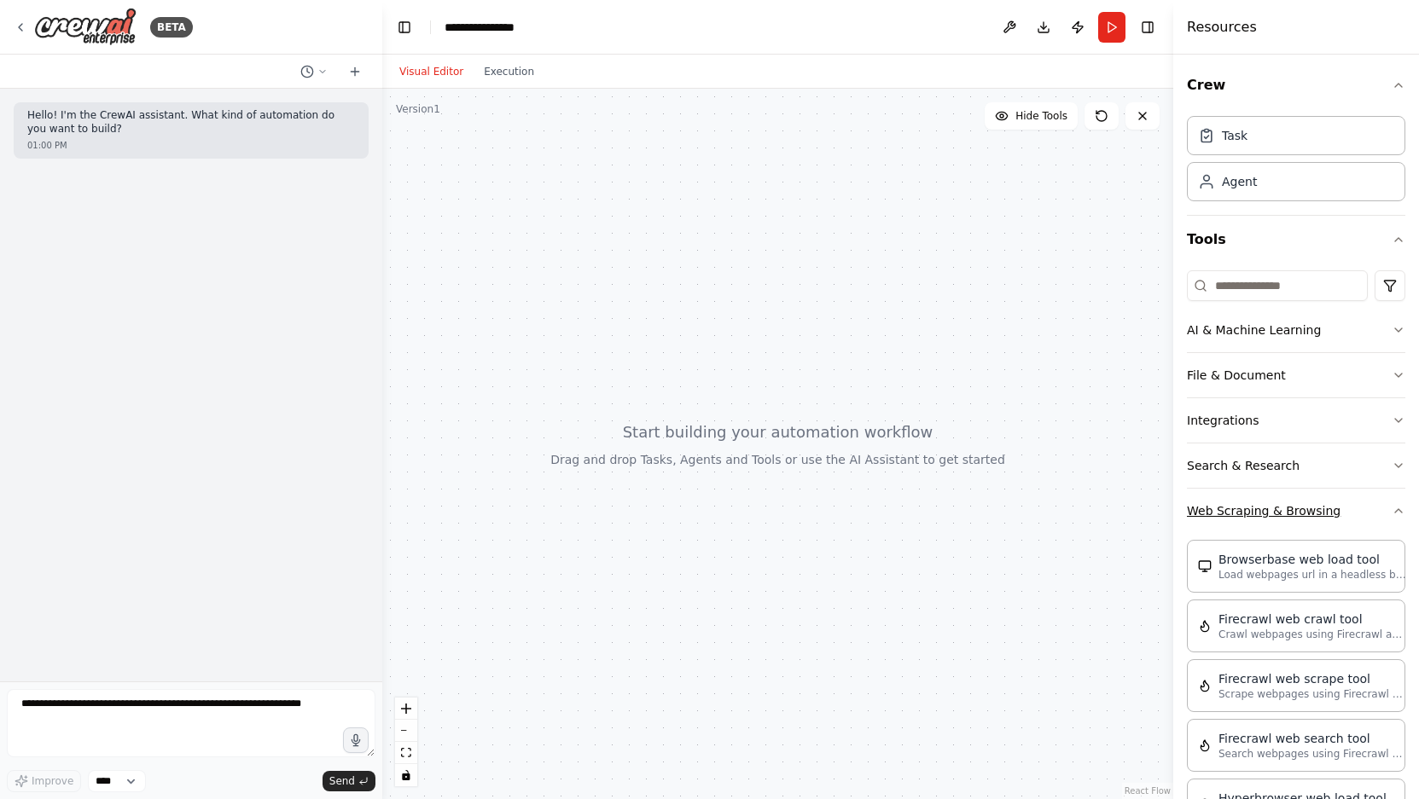
click at [1305, 511] on button "Web Scraping & Browsing" at bounding box center [1296, 511] width 218 height 44
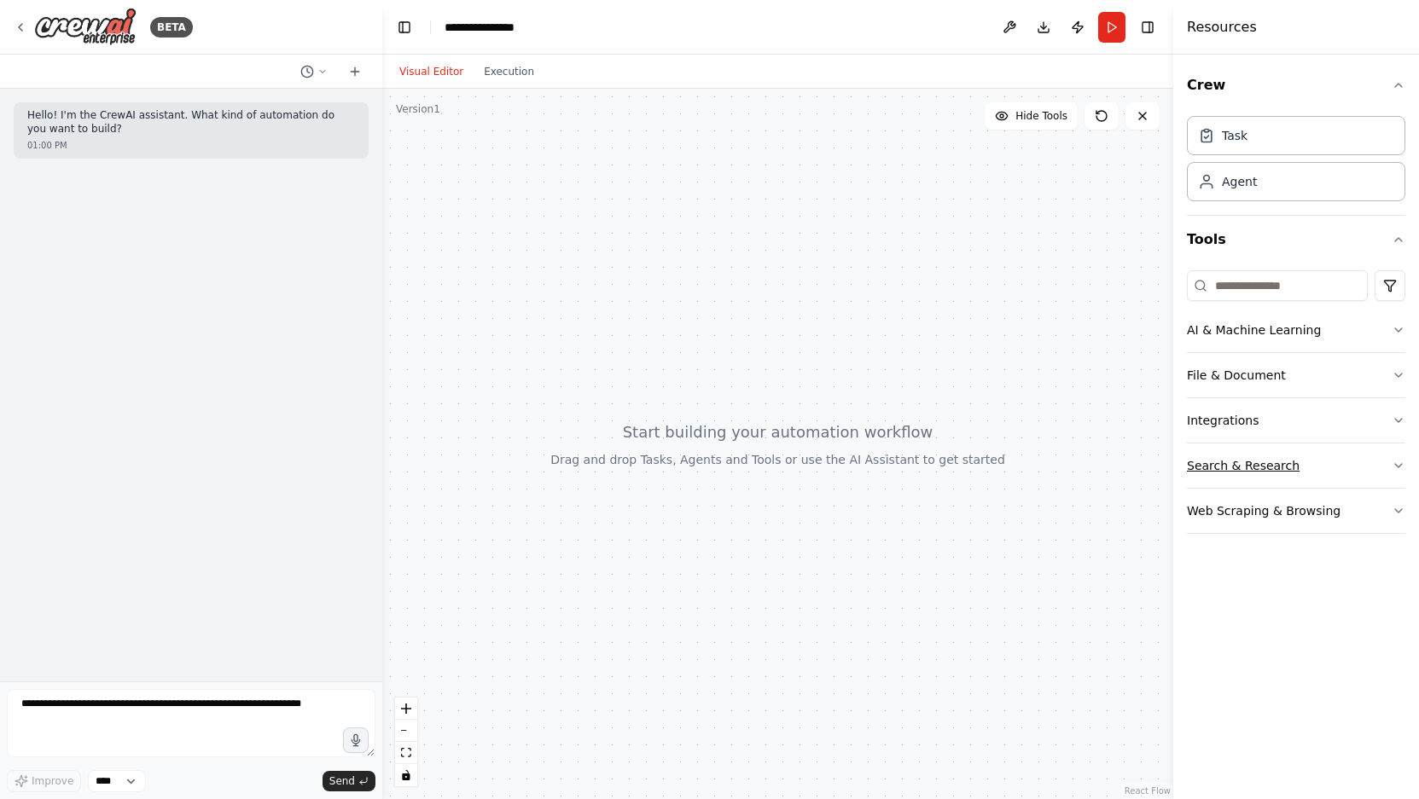
click at [1270, 469] on button "Search & Research" at bounding box center [1296, 466] width 218 height 44
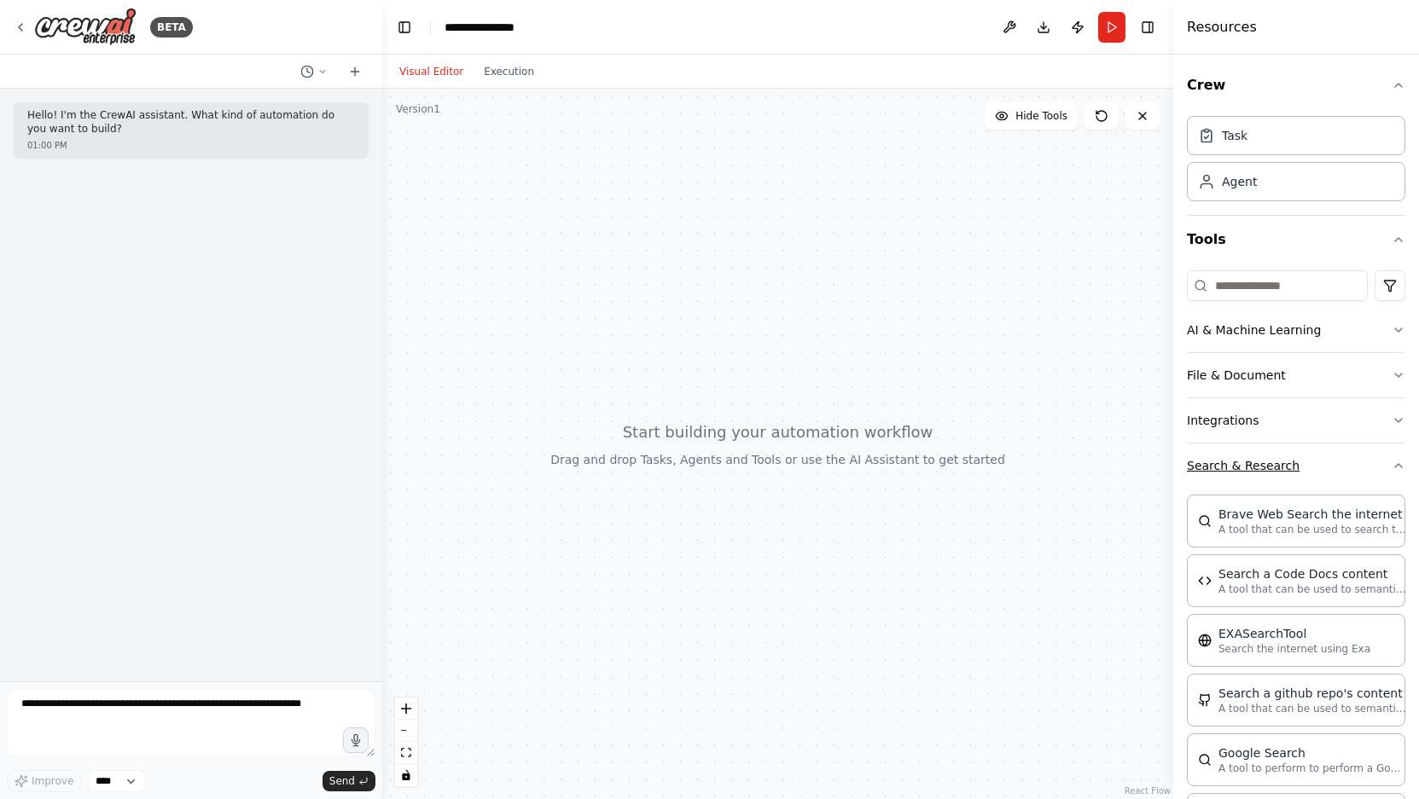
click at [1270, 469] on button "Search & Research" at bounding box center [1296, 466] width 218 height 44
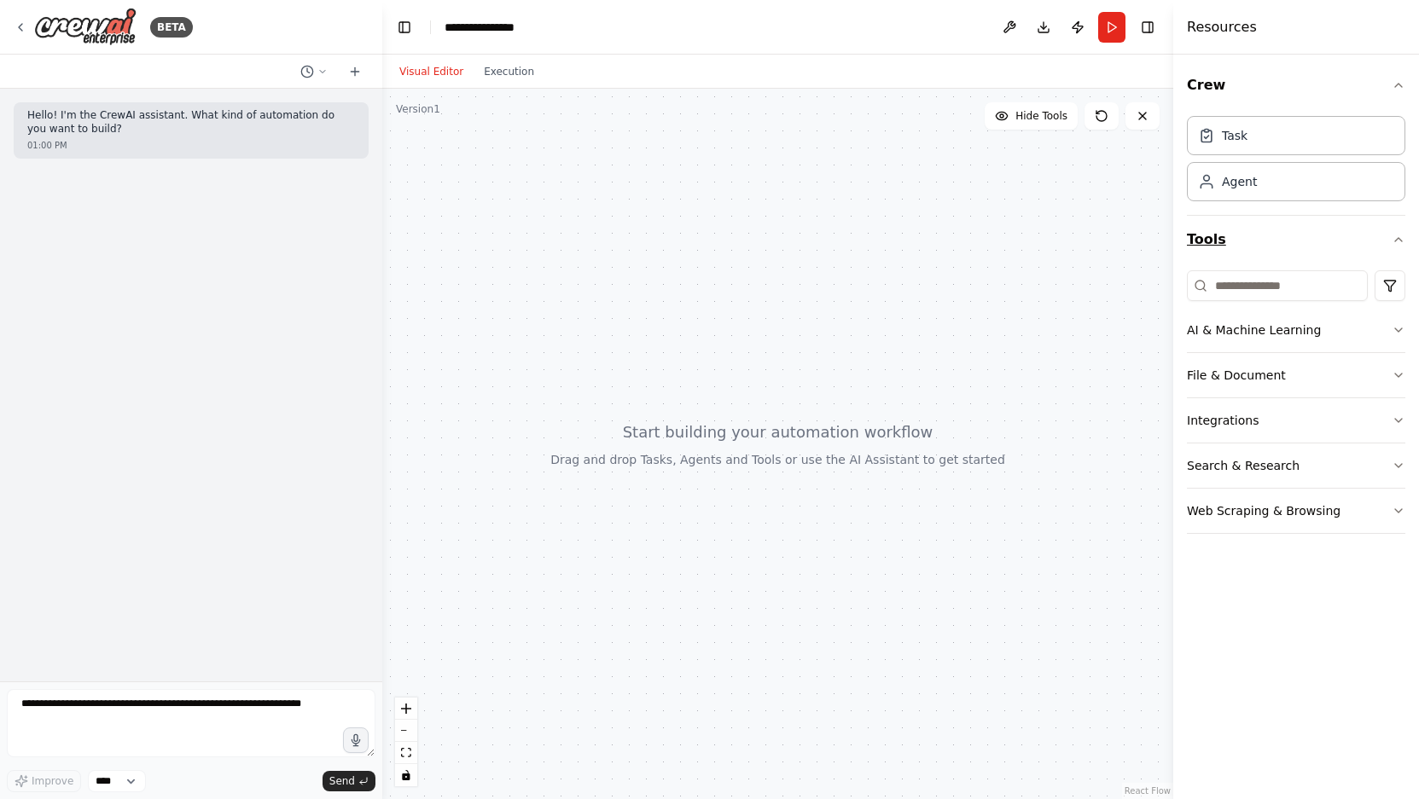
click at [1396, 238] on icon "button" at bounding box center [1398, 240] width 14 height 14
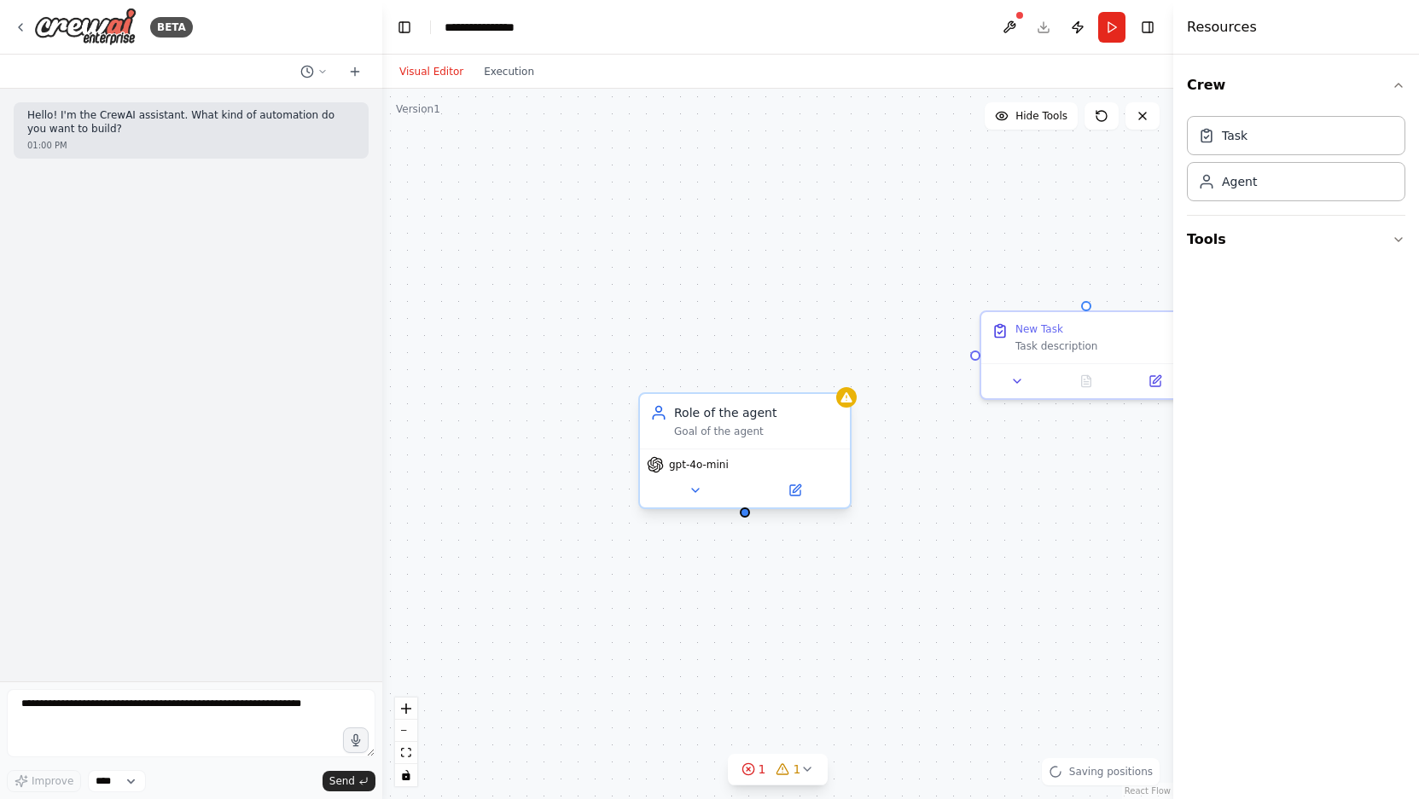
click at [711, 438] on div "Role of the agent Goal of the agent" at bounding box center [745, 421] width 210 height 55
click at [696, 493] on icon at bounding box center [695, 491] width 14 height 14
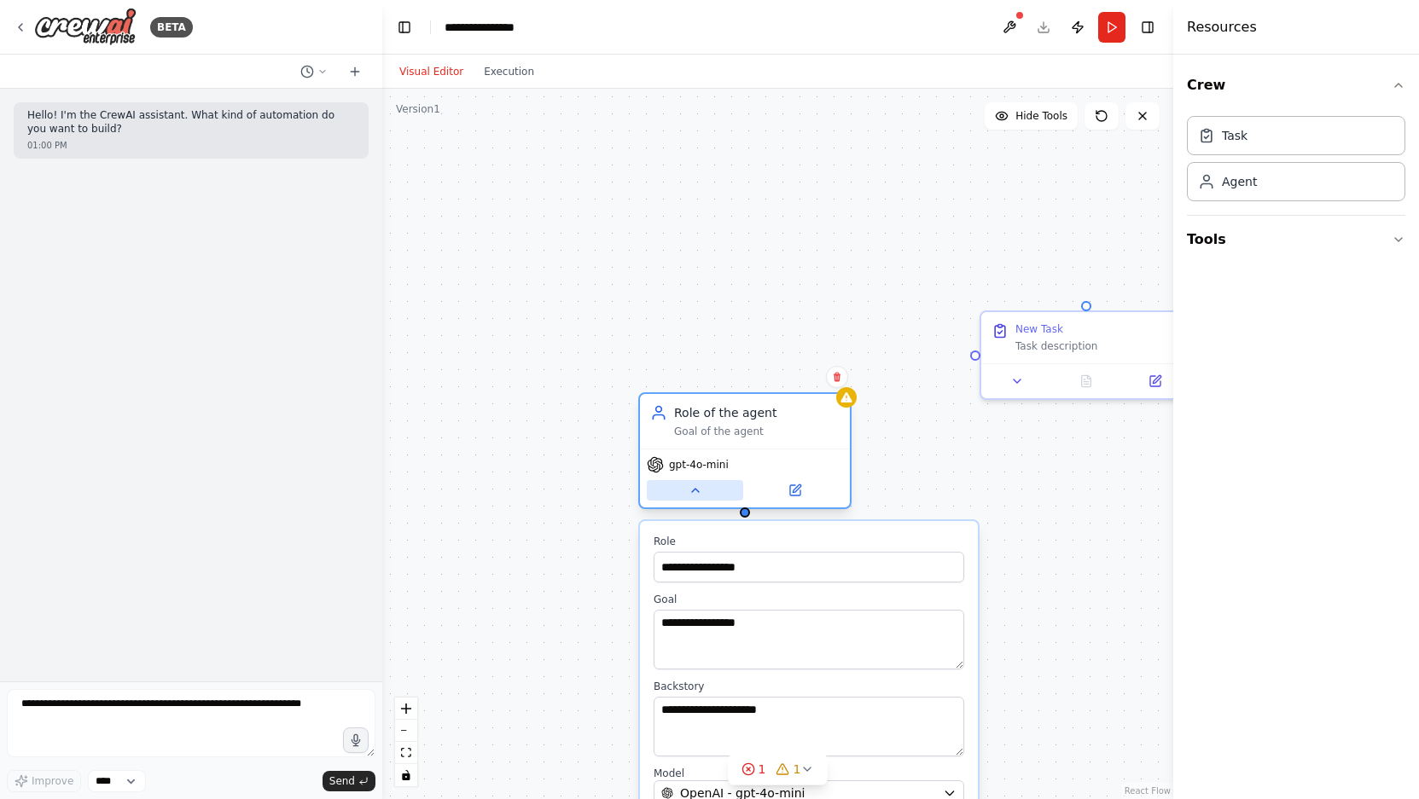
click at [696, 493] on icon at bounding box center [695, 491] width 14 height 14
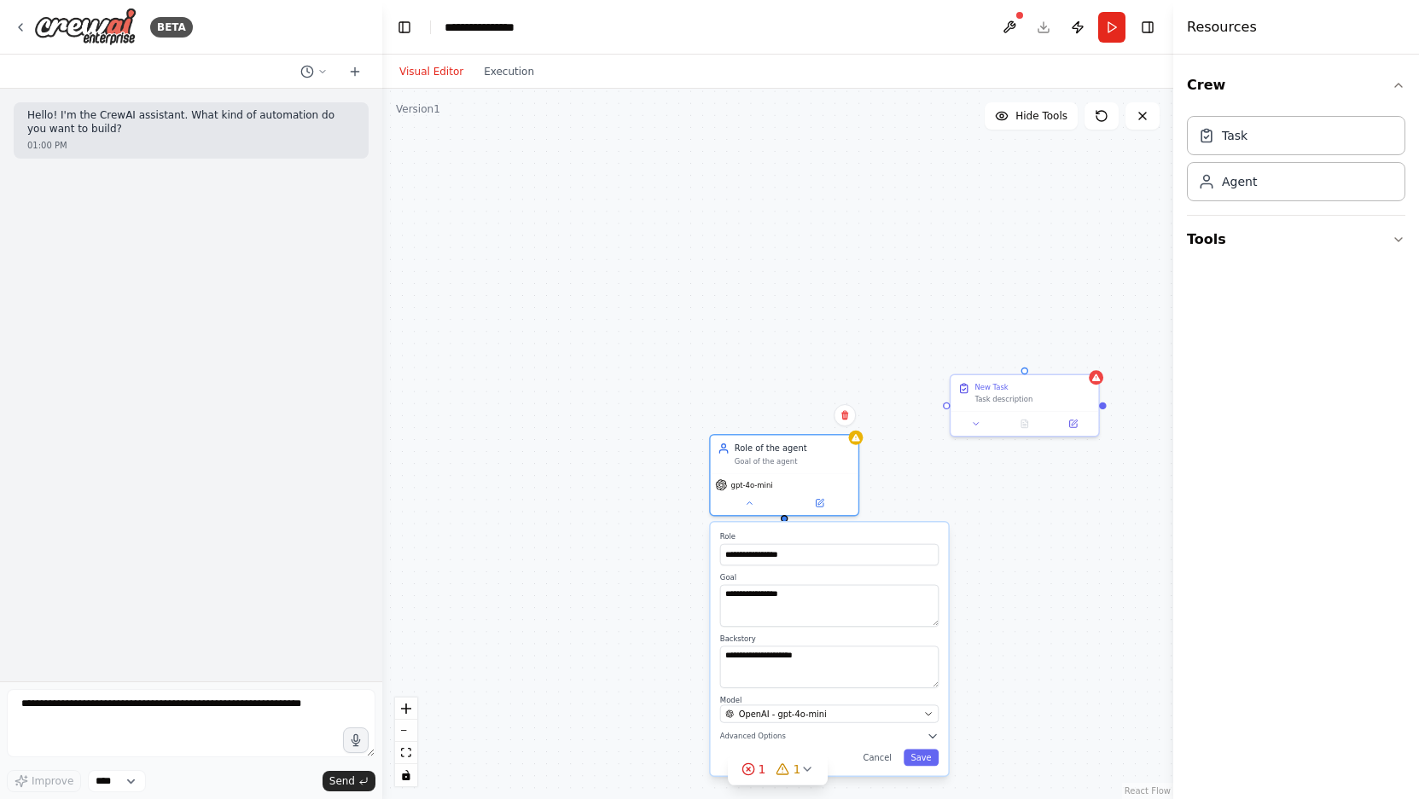
click at [382, 394] on div "**********" at bounding box center [777, 444] width 791 height 711
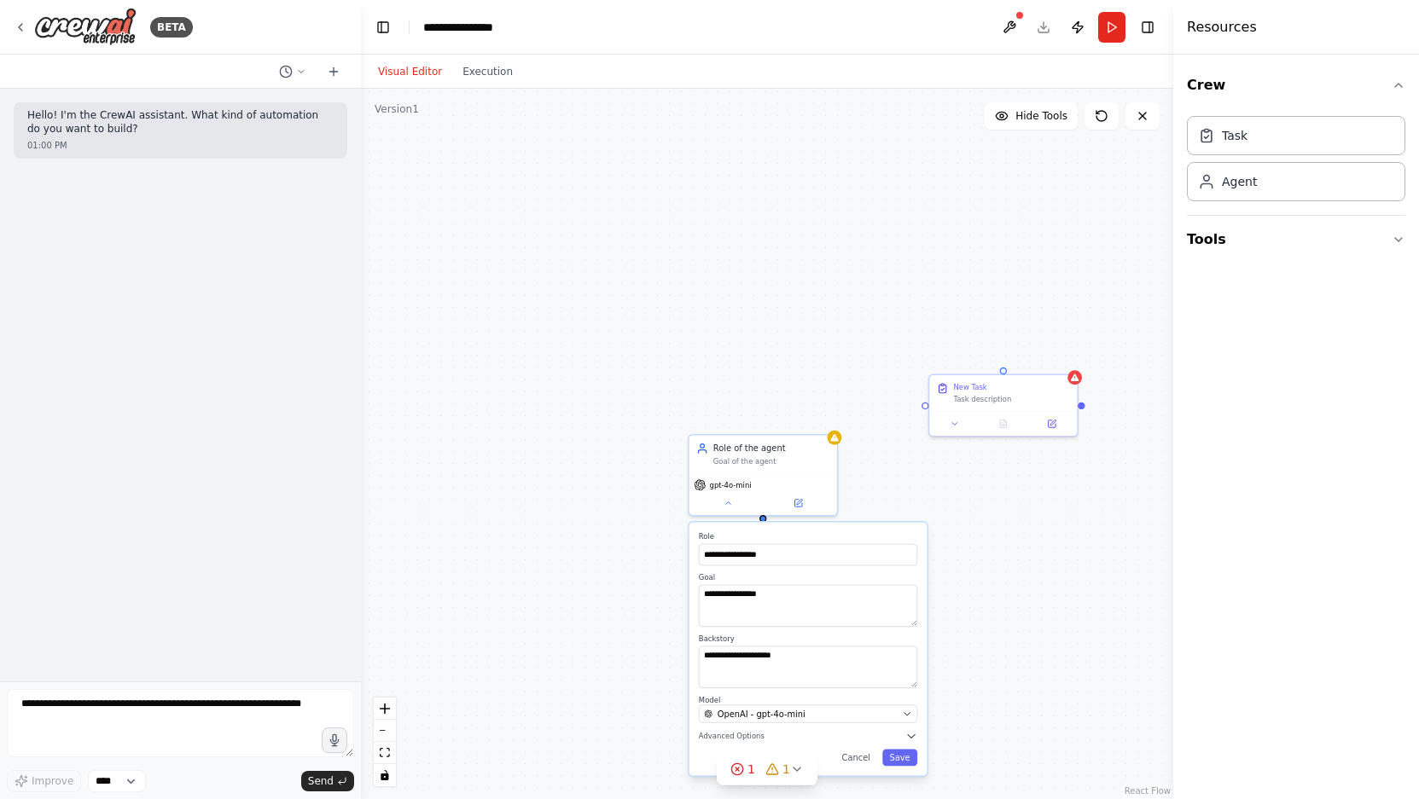
drag, startPoint x: 380, startPoint y: 396, endPoint x: 360, endPoint y: 399, distance: 20.8
click at [360, 399] on div "**********" at bounding box center [709, 399] width 1419 height 799
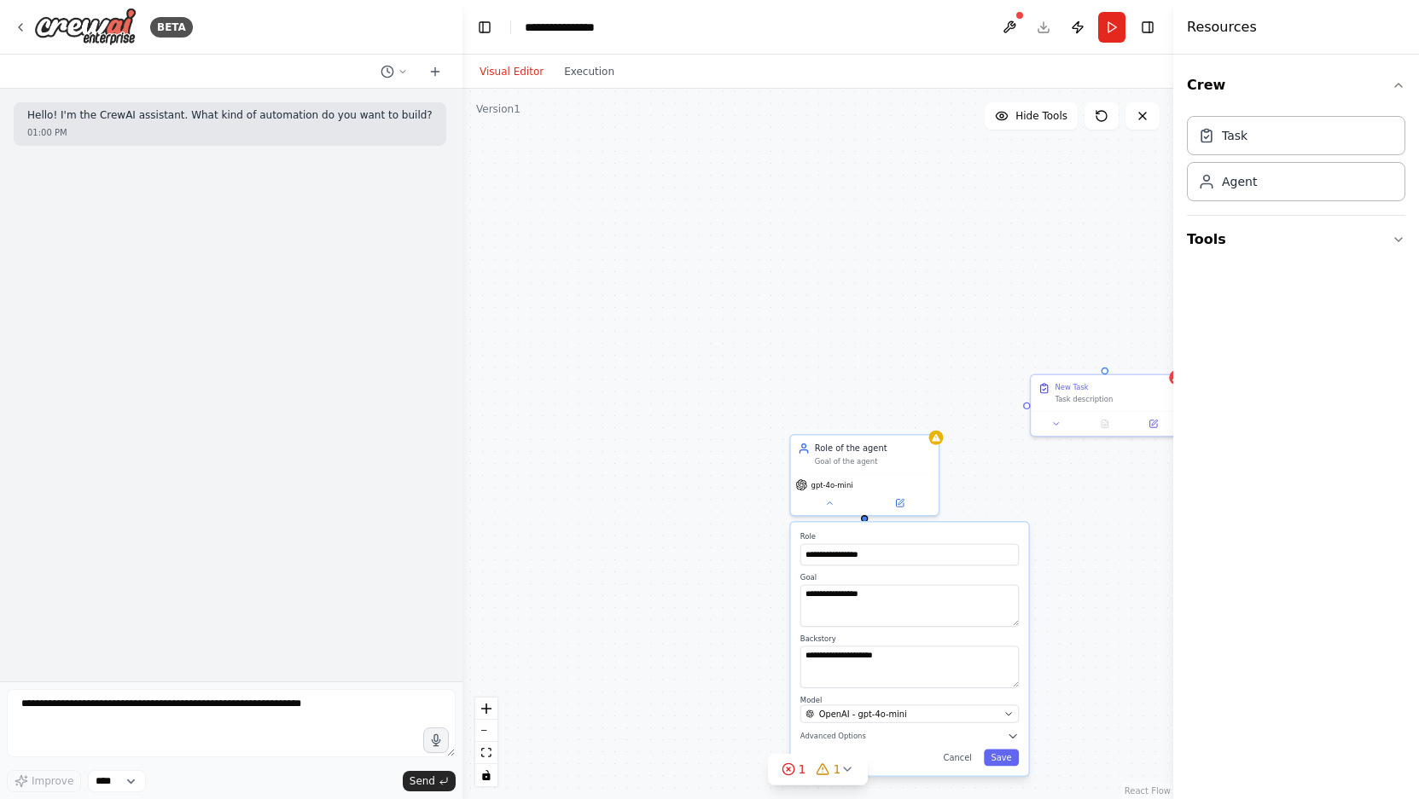
drag, startPoint x: 358, startPoint y: 517, endPoint x: 458, endPoint y: 517, distance: 99.8
click at [458, 517] on div "**********" at bounding box center [709, 399] width 1419 height 799
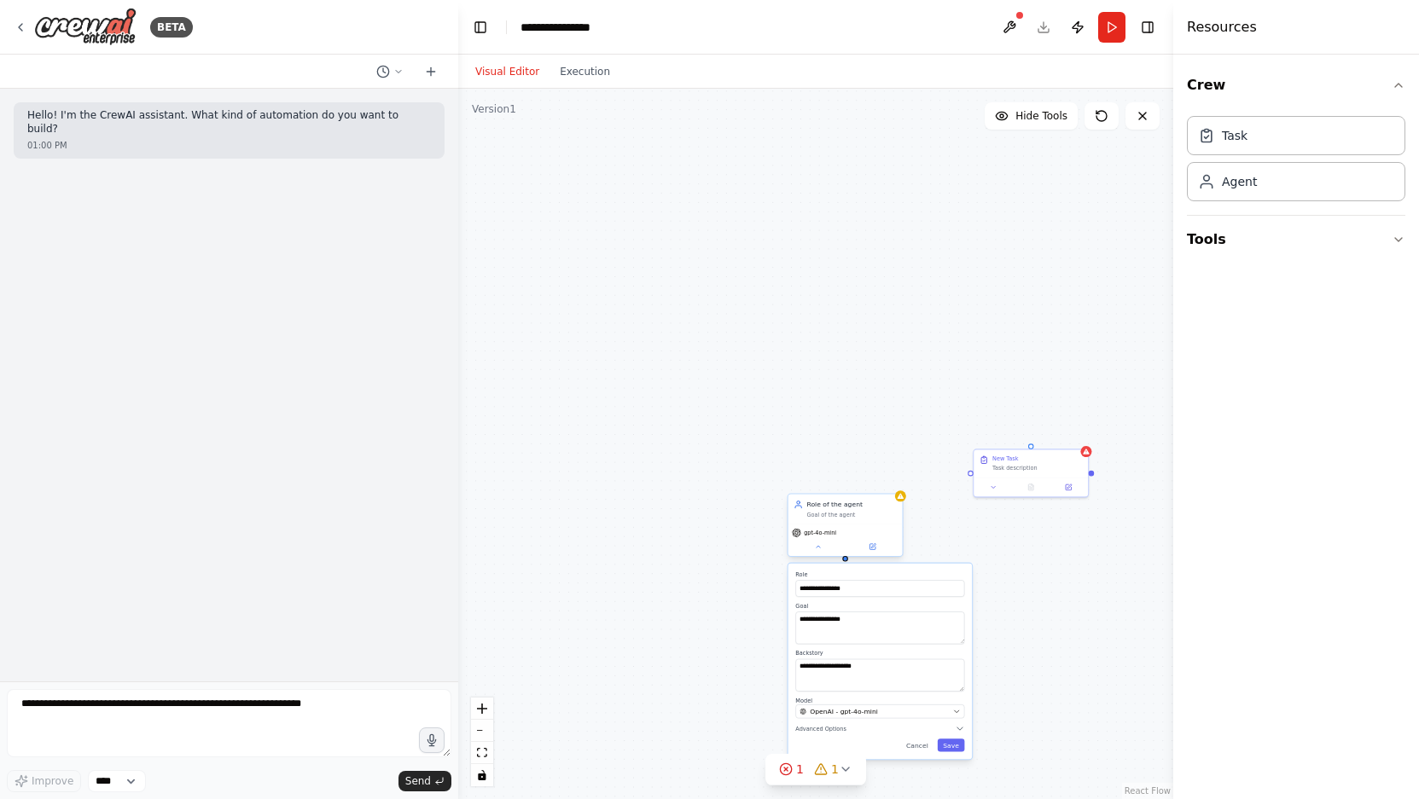
click at [821, 558] on div "**********" at bounding box center [845, 528] width 116 height 64
click at [820, 553] on div "gpt-4o-mini" at bounding box center [845, 540] width 114 height 32
drag, startPoint x: 904, startPoint y: 511, endPoint x: 901, endPoint y: 446, distance: 64.9
click at [901, 446] on div "**********" at bounding box center [815, 444] width 715 height 711
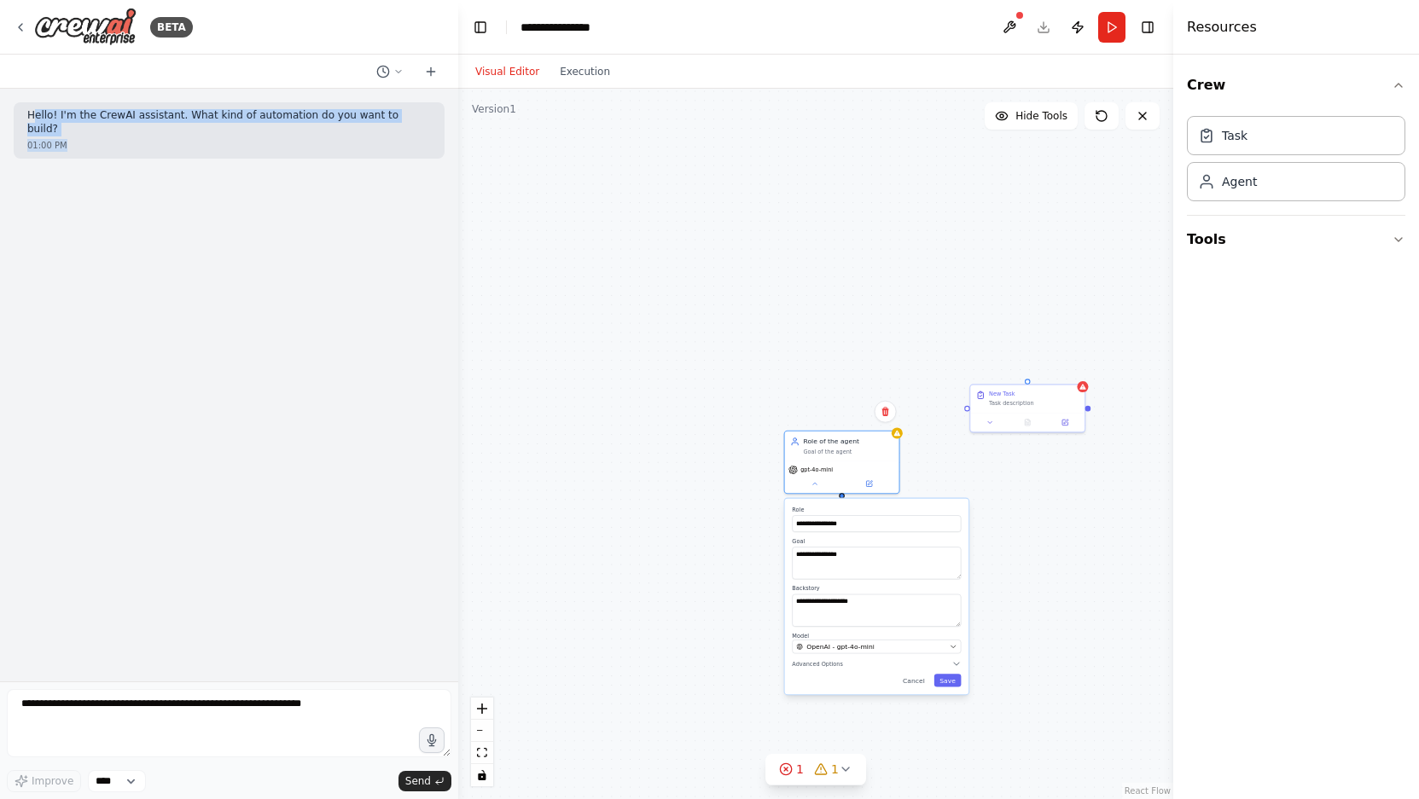
drag, startPoint x: 31, startPoint y: 120, endPoint x: 266, endPoint y: 186, distance: 244.4
click at [266, 185] on div "Hello! I'm the CrewAI assistant. What kind of automation do you want to build? …" at bounding box center [229, 385] width 458 height 593
click at [266, 186] on div "Hello! I'm the CrewAI assistant. What kind of automation do you want to build? …" at bounding box center [229, 385] width 458 height 593
drag, startPoint x: 26, startPoint y: 109, endPoint x: 183, endPoint y: 281, distance: 232.5
click at [183, 281] on div "Hello! I'm the CrewAI assistant. What kind of automation do you want to build? …" at bounding box center [229, 385] width 458 height 593
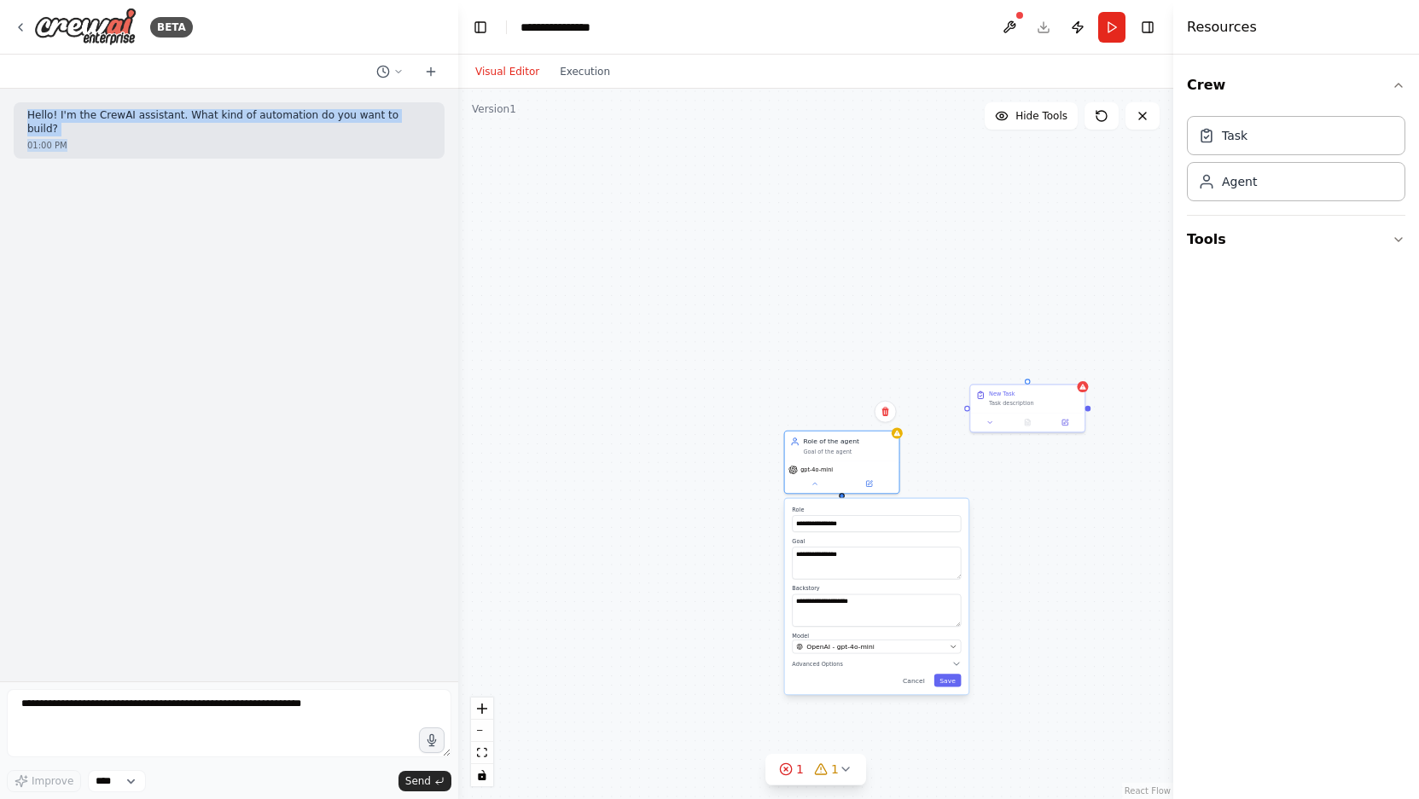
click at [183, 281] on div "Hello! I'm the CrewAI assistant. What kind of automation do you want to build? …" at bounding box center [229, 385] width 458 height 593
click at [458, 597] on div "**********" at bounding box center [815, 444] width 715 height 711
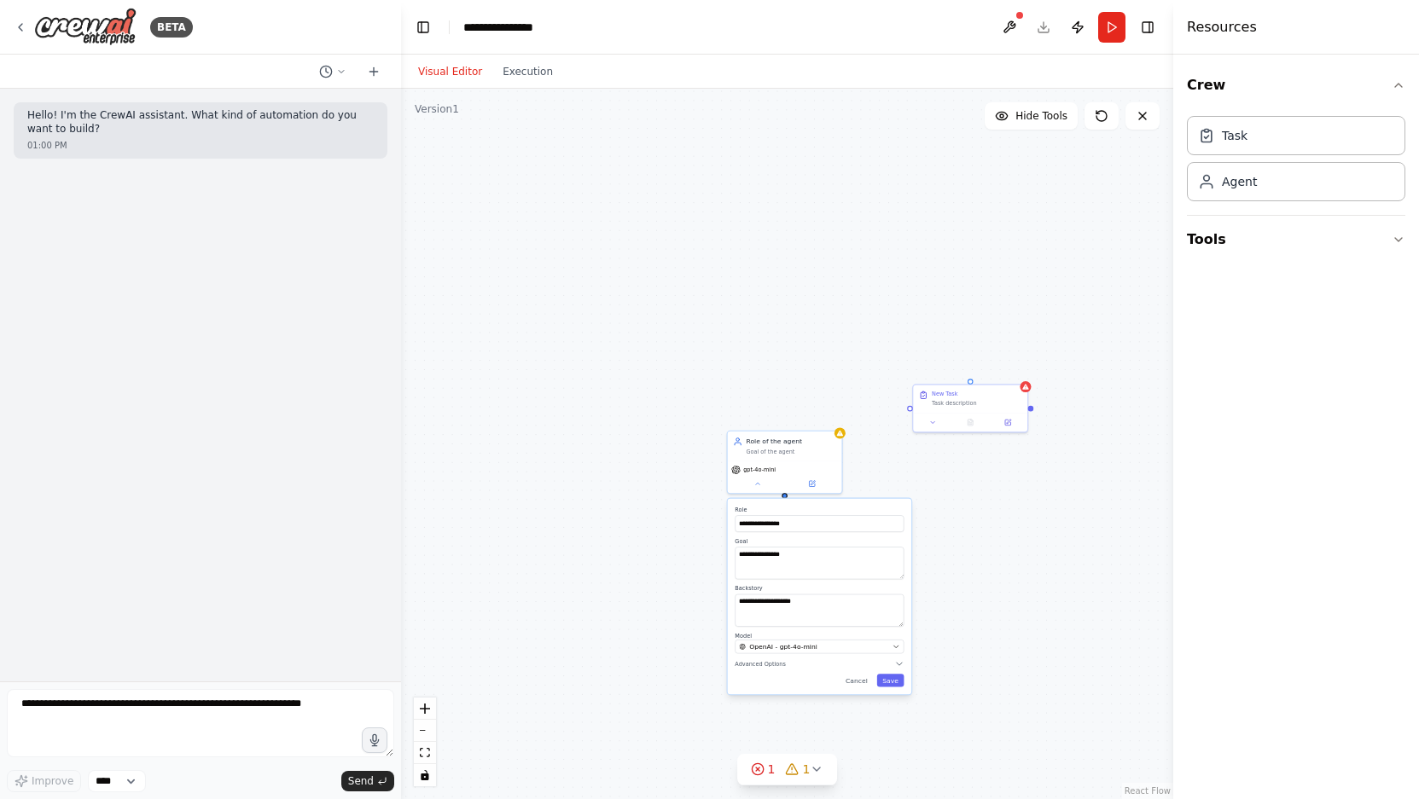
drag, startPoint x: 456, startPoint y: 594, endPoint x: 401, endPoint y: 594, distance: 54.6
click at [401, 594] on div "**********" at bounding box center [709, 399] width 1419 height 799
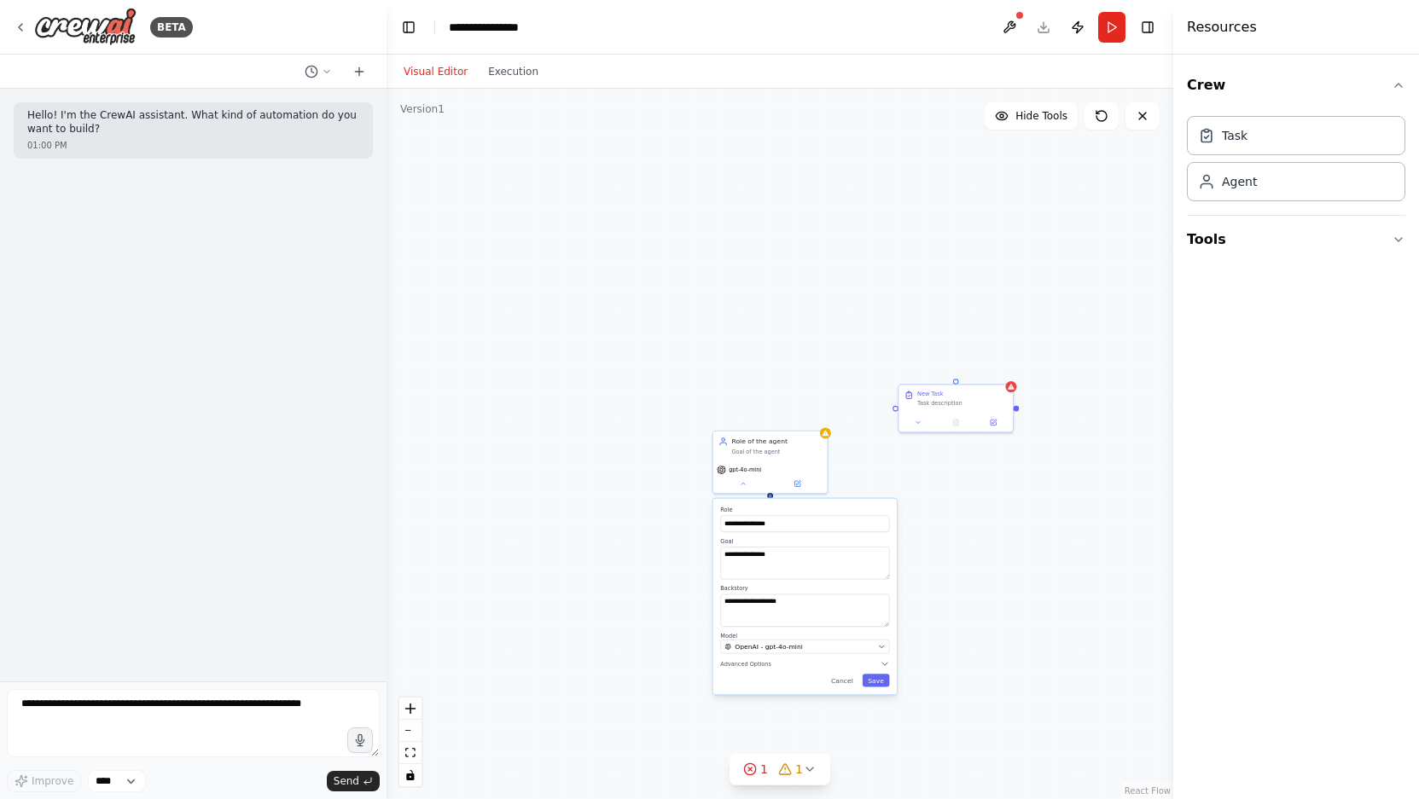
drag, startPoint x: 399, startPoint y: 519, endPoint x: 367, endPoint y: 517, distance: 32.5
click at [367, 517] on div "**********" at bounding box center [709, 399] width 1419 height 799
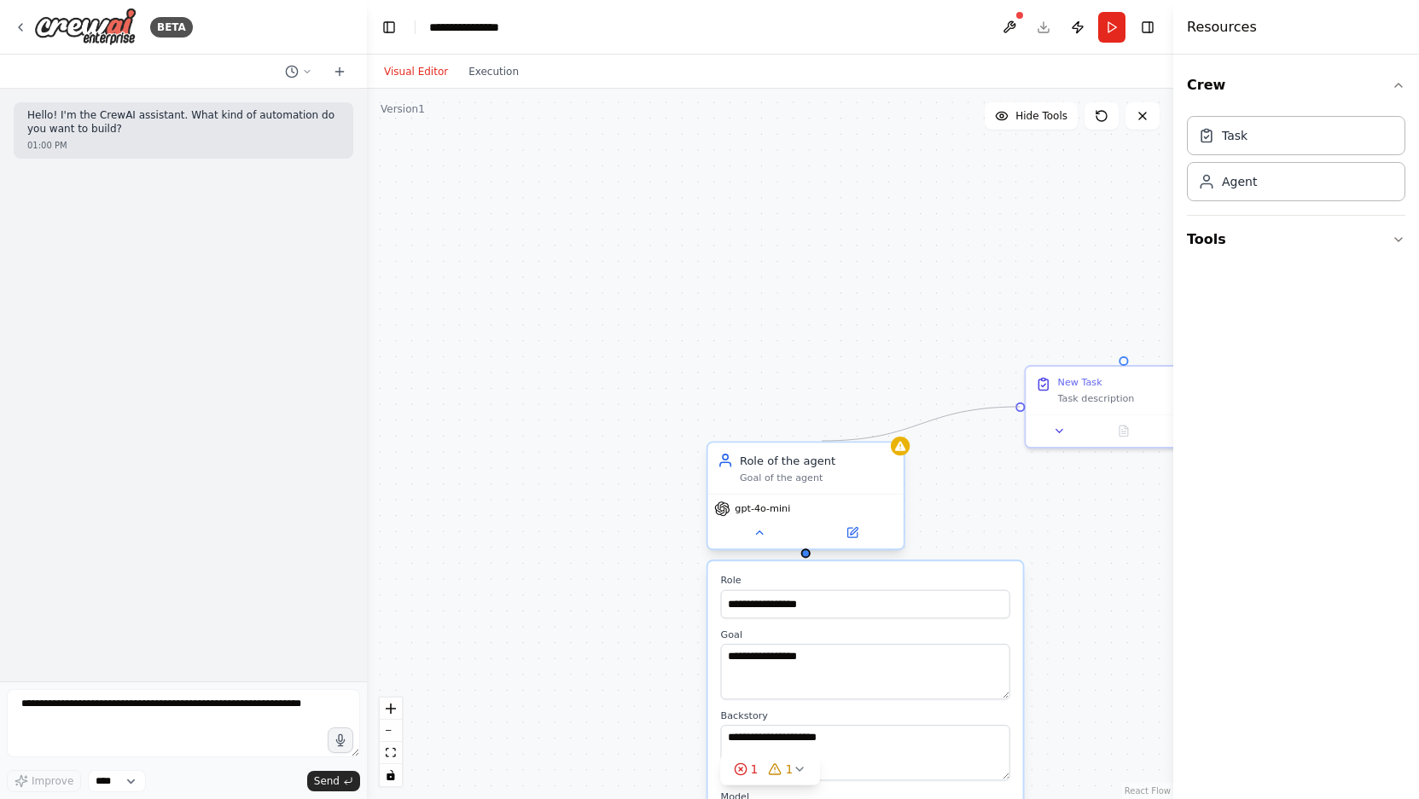
drag, startPoint x: 1019, startPoint y: 406, endPoint x: 821, endPoint y: 441, distance: 201.0
click at [821, 441] on div "**********" at bounding box center [842, 490] width 751 height 662
drag, startPoint x: 26, startPoint y: 119, endPoint x: 147, endPoint y: 131, distance: 121.0
click at [147, 131] on div "Hello! I'm the CrewAI assistant. What kind of automation do you want to build? …" at bounding box center [184, 130] width 340 height 56
click at [147, 131] on p "Hello! I'm the CrewAI assistant. What kind of automation do you want to build?" at bounding box center [183, 122] width 312 height 26
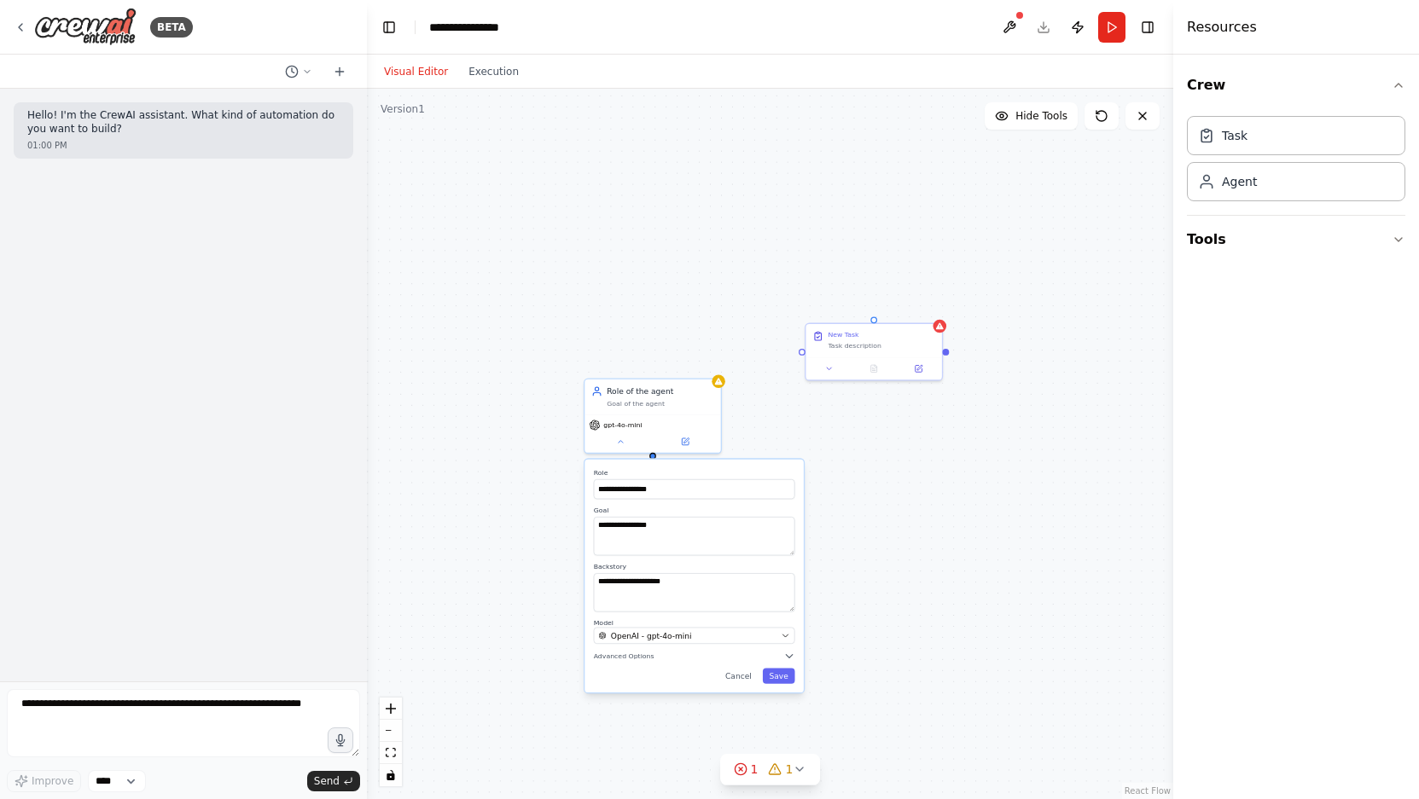
drag, startPoint x: 1028, startPoint y: 549, endPoint x: 870, endPoint y: 474, distance: 174.8
click at [870, 474] on div "**********" at bounding box center [770, 444] width 806 height 711
click at [675, 369] on div "Role of the agent Goal of the agent" at bounding box center [655, 386] width 136 height 35
